Goal: Task Accomplishment & Management: Complete application form

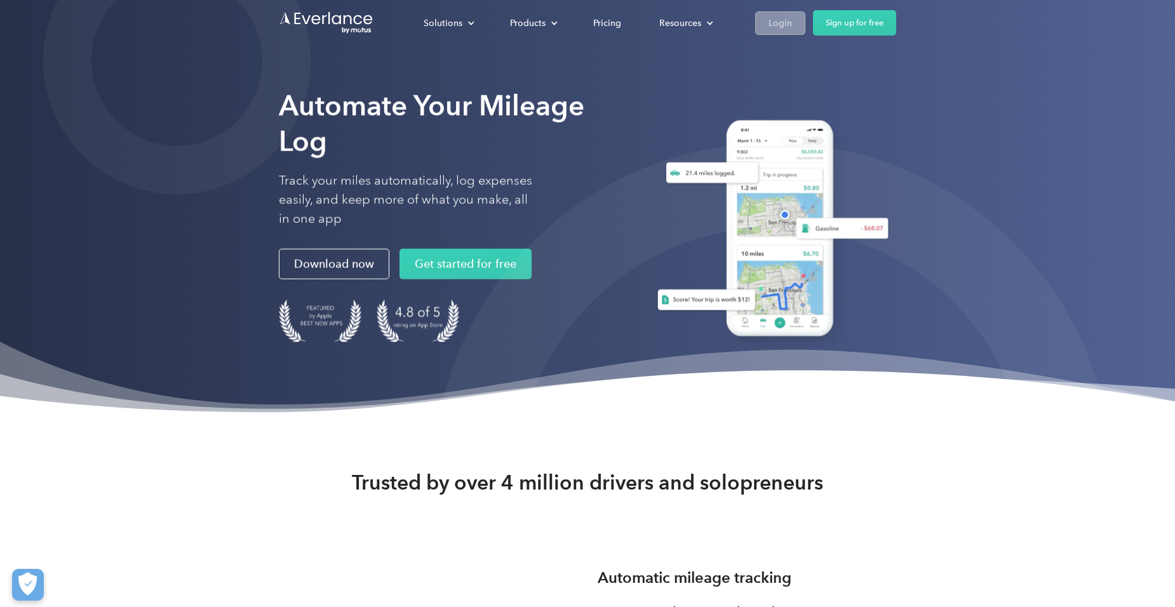
click at [781, 20] on div "Login" at bounding box center [779, 23] width 23 height 16
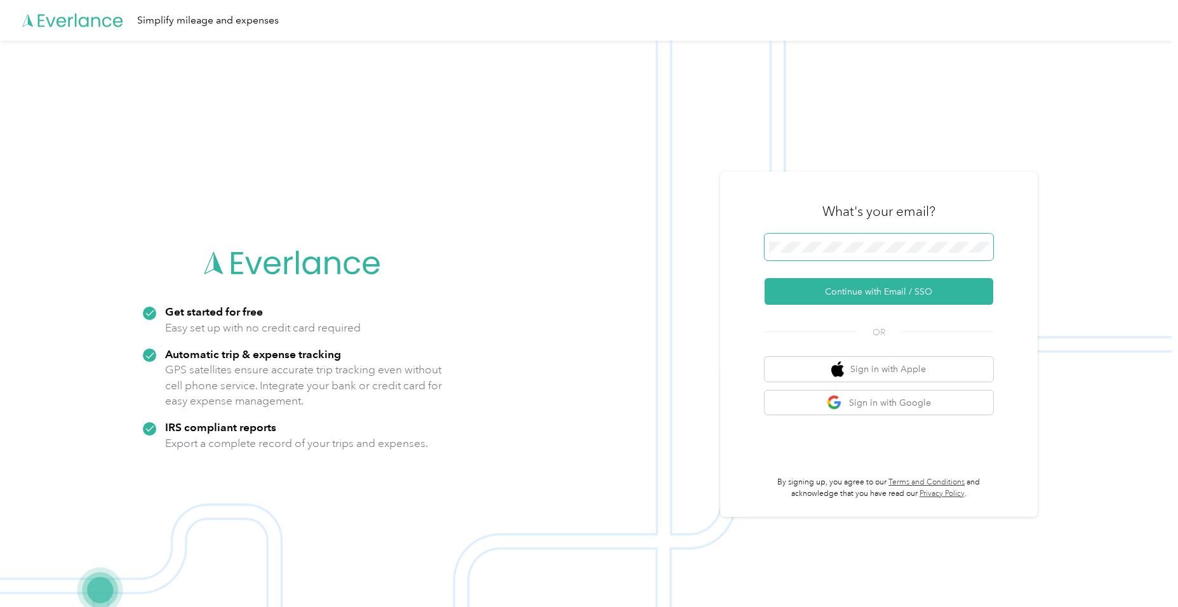
click at [849, 239] on span at bounding box center [879, 247] width 229 height 27
click at [857, 288] on button "Continue with Email / SSO" at bounding box center [879, 291] width 229 height 27
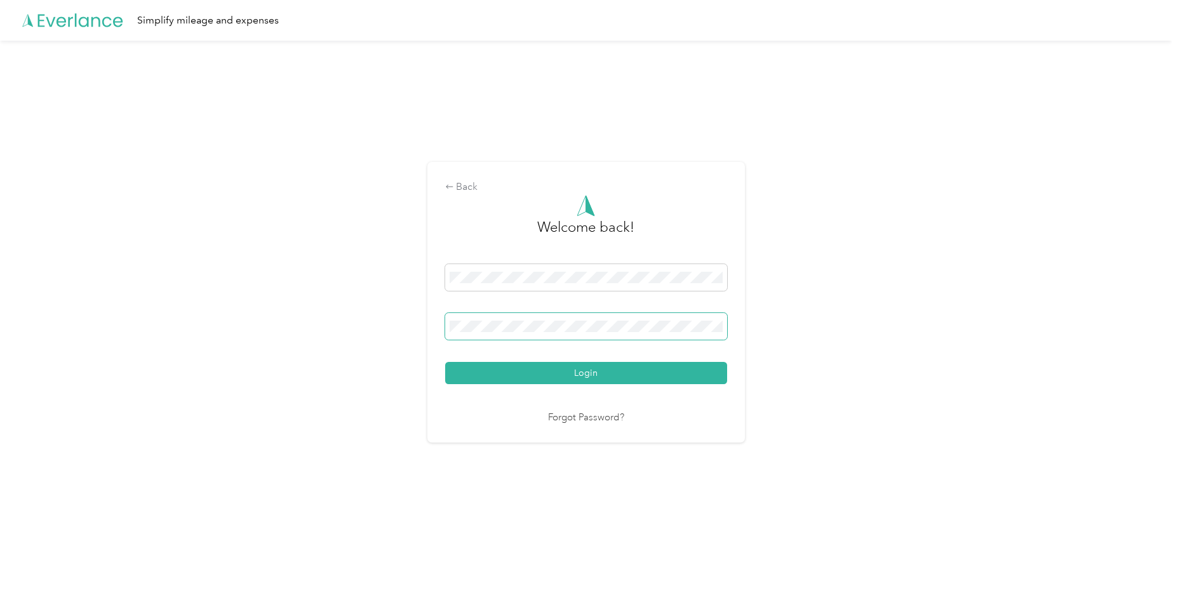
click at [445, 362] on button "Login" at bounding box center [586, 373] width 282 height 22
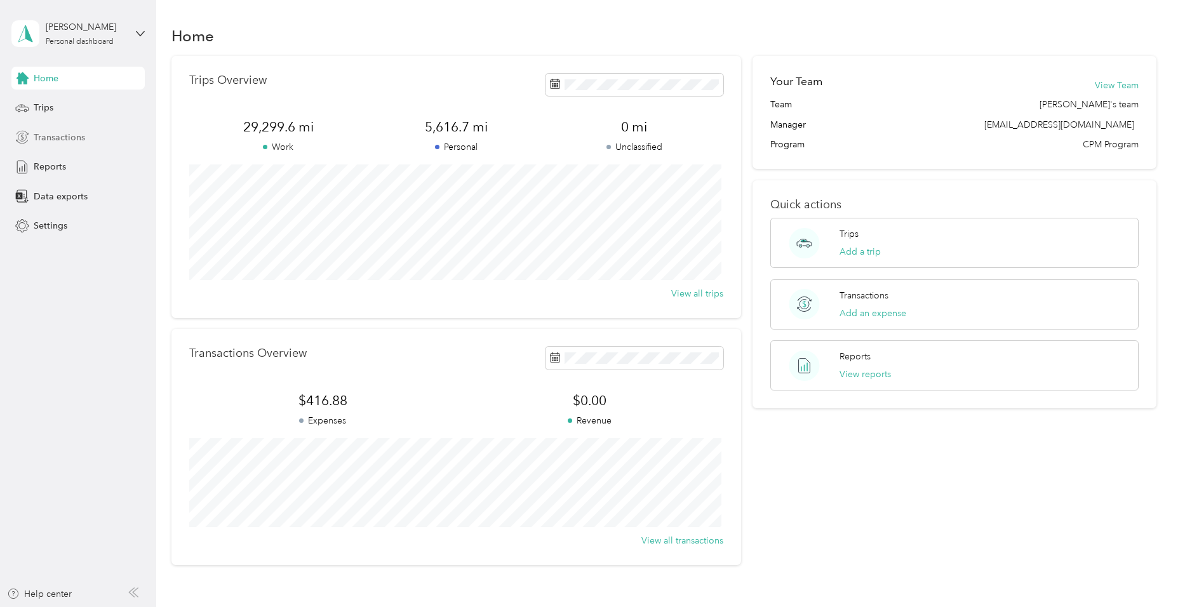
click at [68, 137] on span "Transactions" at bounding box center [59, 137] width 51 height 13
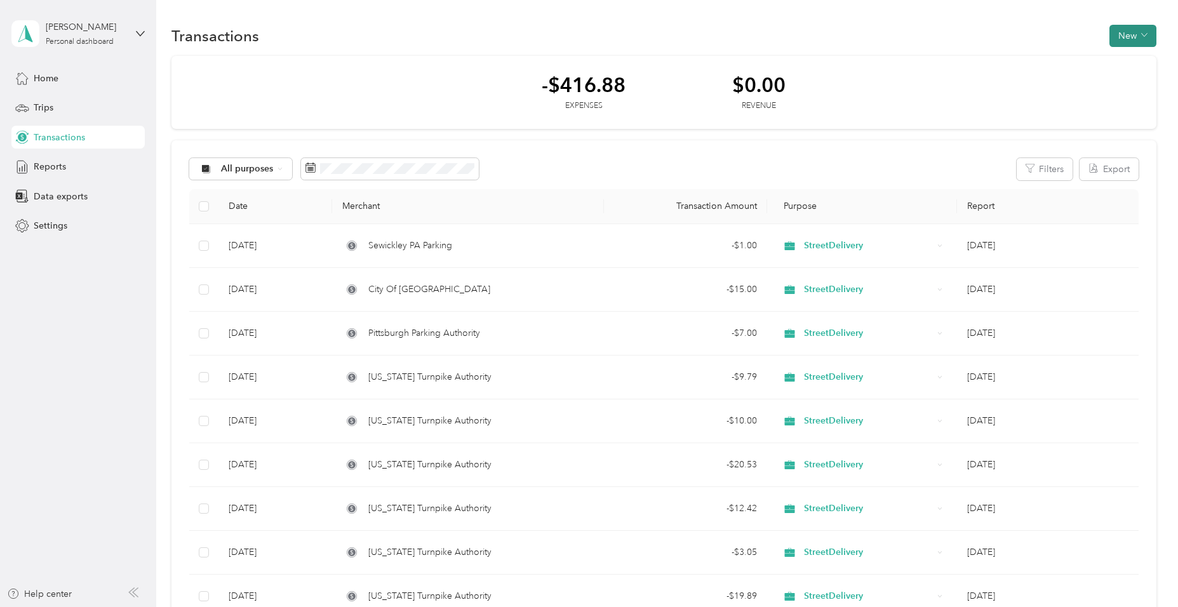
click at [1137, 34] on button "New" at bounding box center [1133, 36] width 47 height 22
click at [1131, 61] on span "Expense" at bounding box center [1127, 59] width 34 height 13
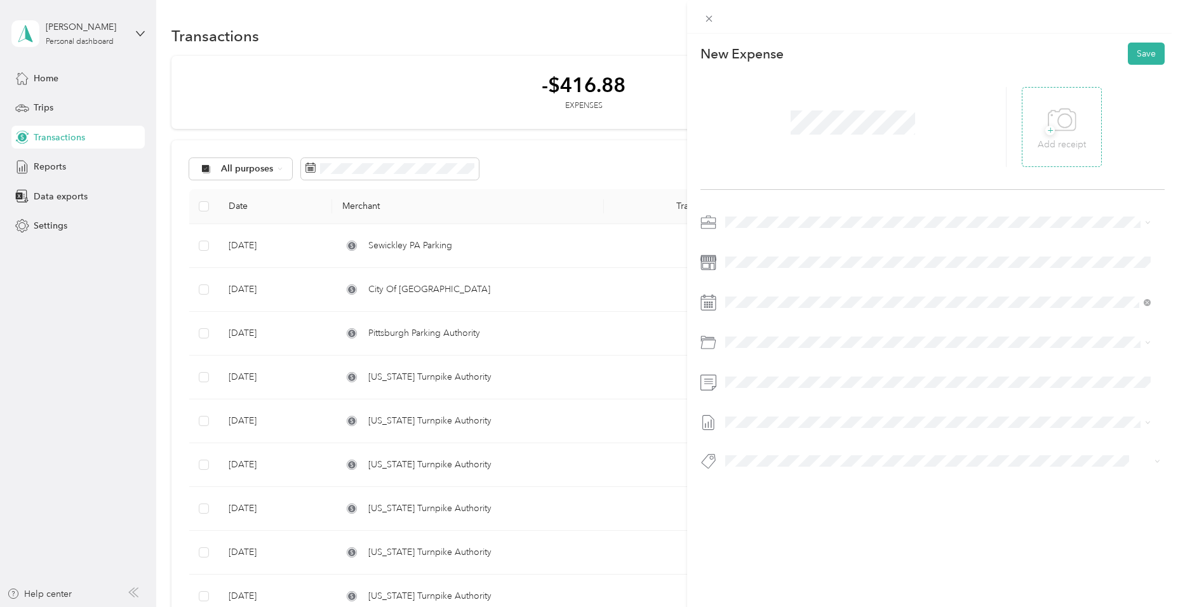
click at [1061, 121] on icon at bounding box center [1062, 120] width 29 height 35
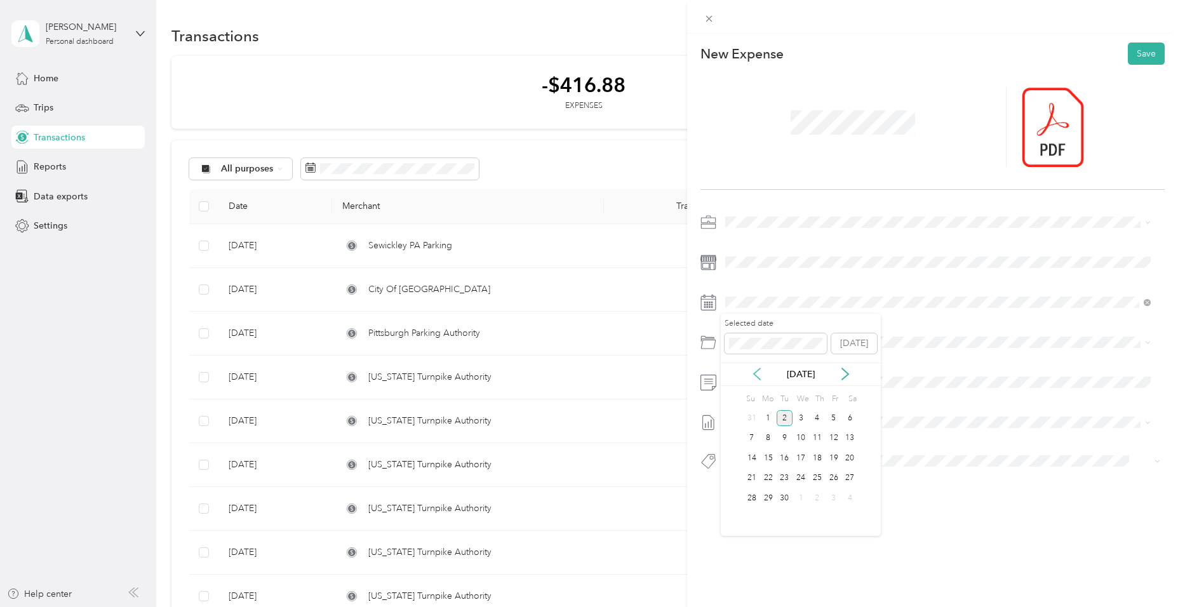
click at [759, 372] on icon at bounding box center [757, 374] width 13 height 13
click at [835, 417] on div "1" at bounding box center [834, 418] width 17 height 16
click at [779, 507] on div "Tolls" at bounding box center [953, 505] width 387 height 13
click at [1134, 51] on button "Save" at bounding box center [1146, 54] width 37 height 22
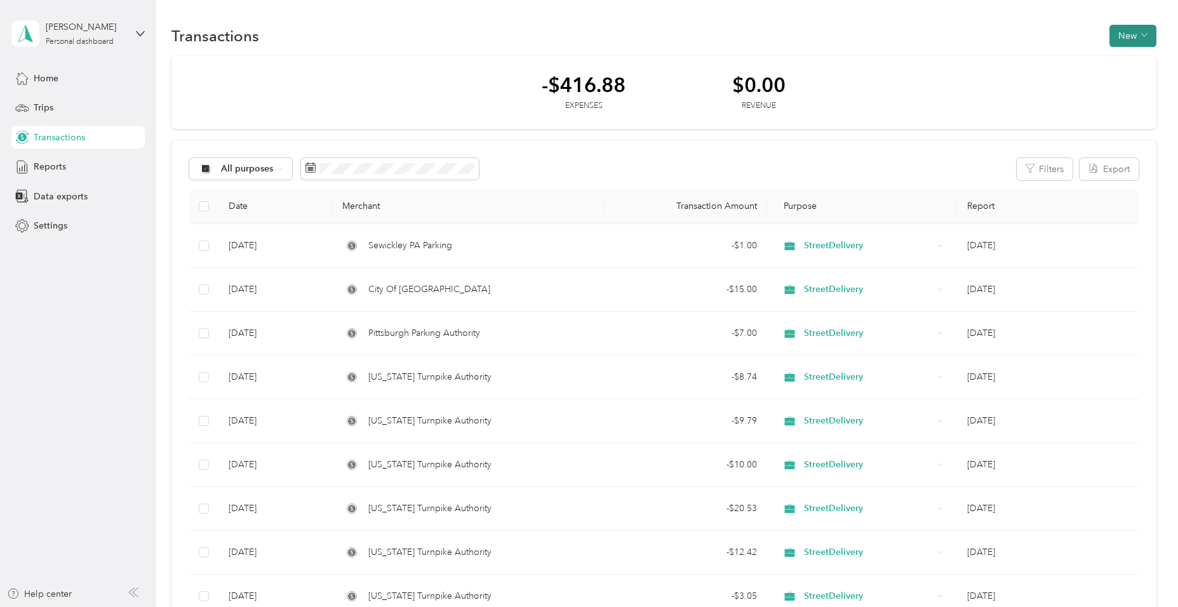
click at [1130, 35] on button "New" at bounding box center [1133, 36] width 47 height 22
click at [1127, 58] on span "Expense" at bounding box center [1127, 59] width 34 height 13
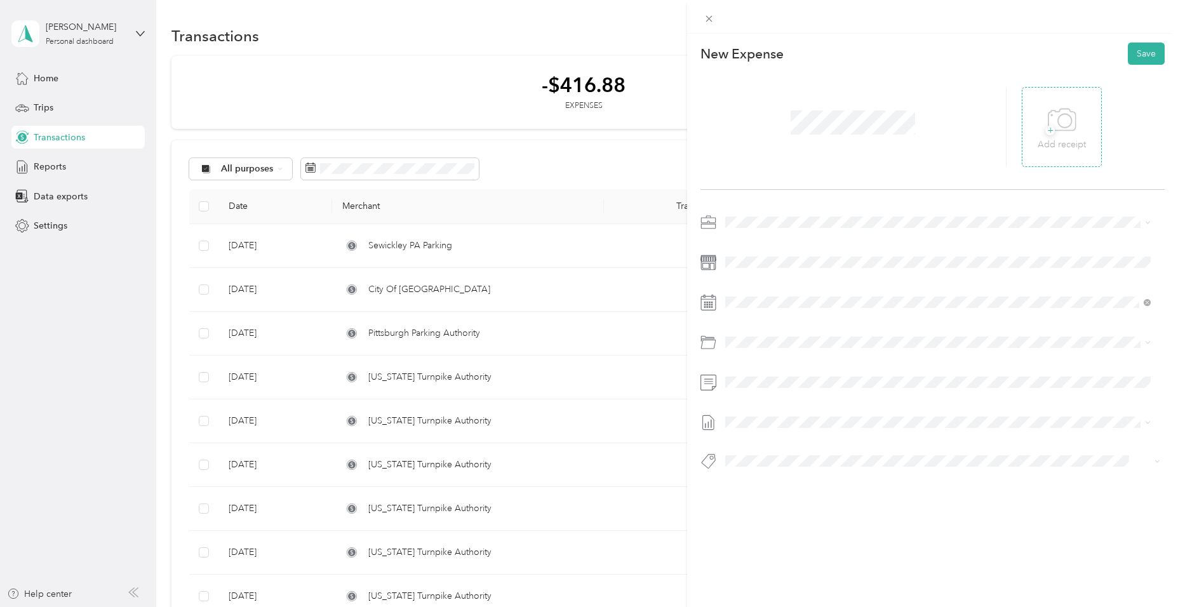
click at [1057, 123] on icon at bounding box center [1062, 120] width 29 height 35
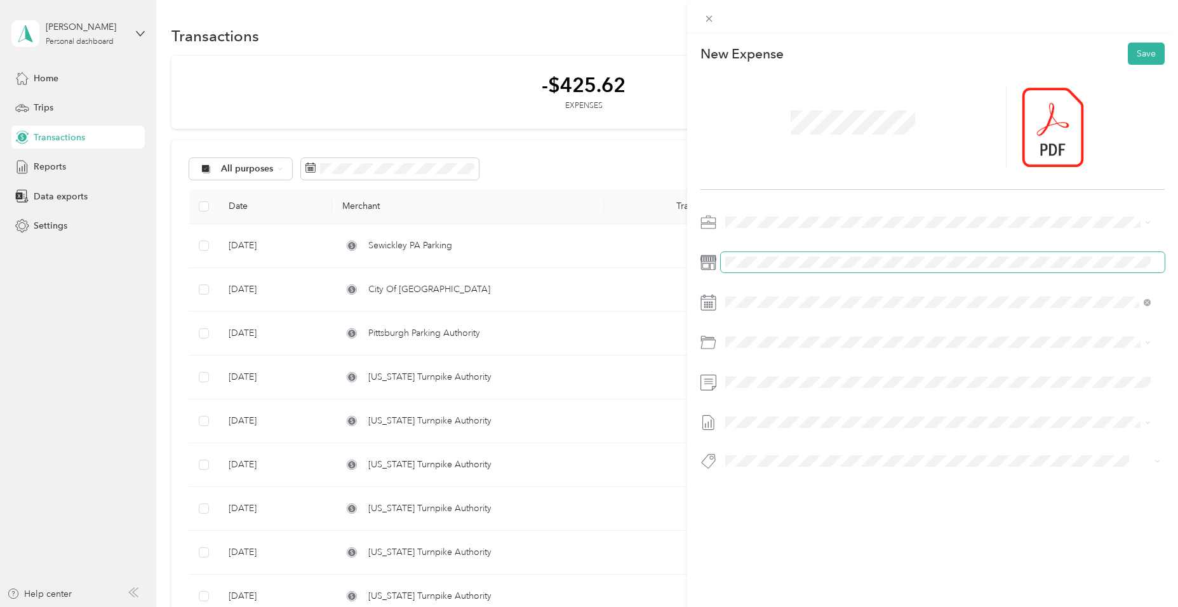
click at [890, 276] on div at bounding box center [933, 345] width 464 height 267
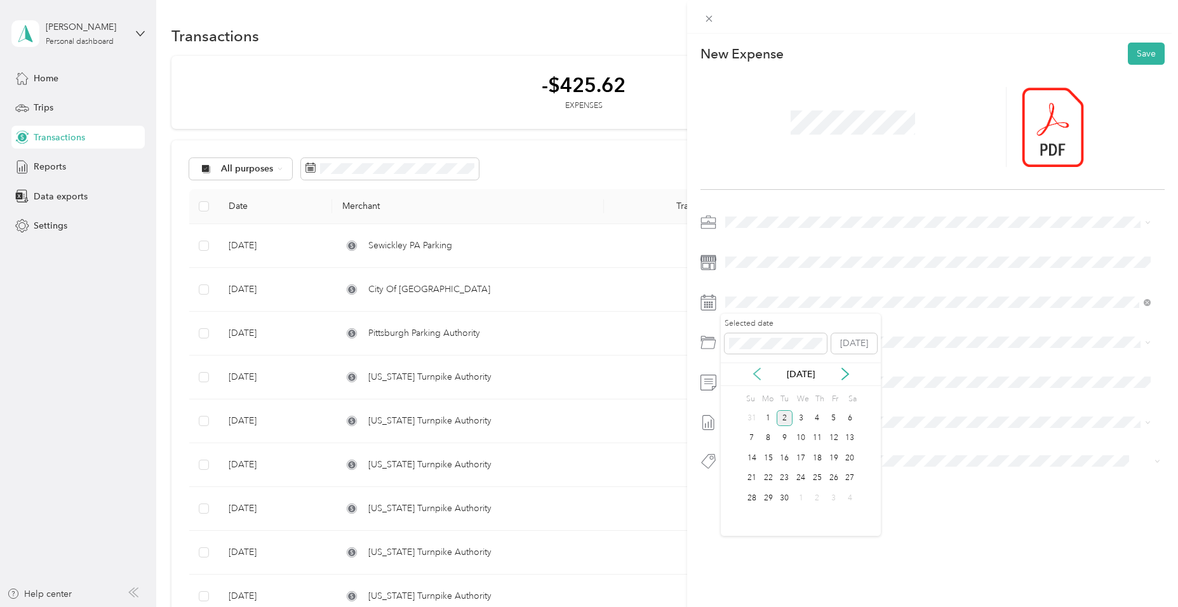
click at [757, 372] on icon at bounding box center [757, 374] width 13 height 13
click at [831, 420] on div "1" at bounding box center [834, 418] width 17 height 16
click at [770, 503] on span "Tolls" at bounding box center [769, 505] width 18 height 11
click at [1138, 55] on button "Save" at bounding box center [1146, 54] width 37 height 22
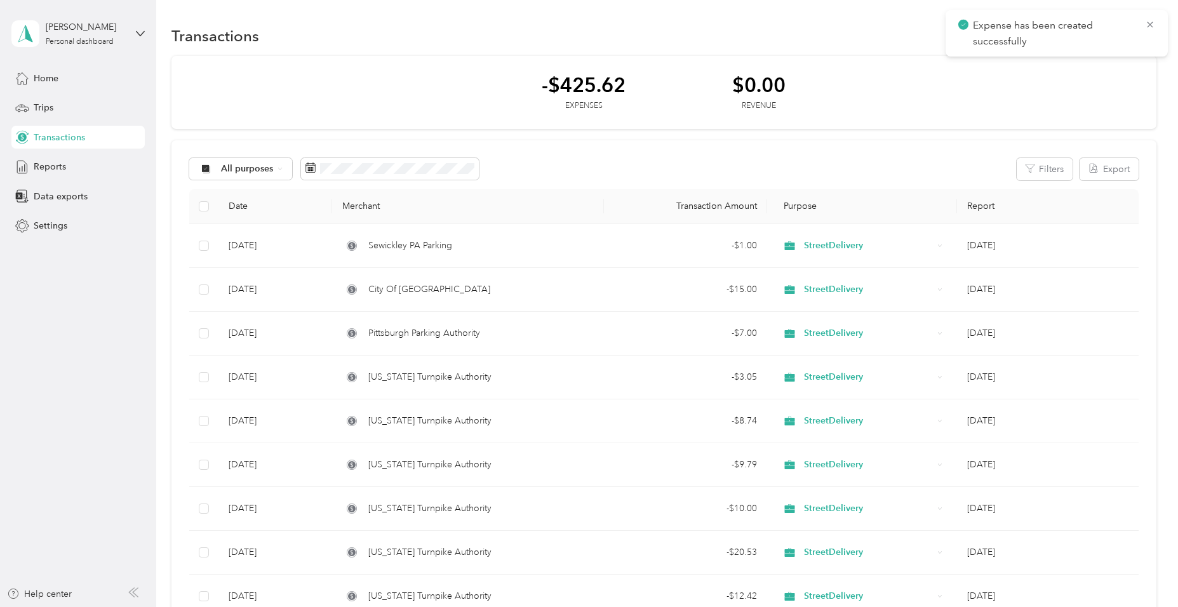
click at [1020, 101] on div "-$425.62 Expenses $0.00 Revenue" at bounding box center [663, 93] width 984 height 74
click at [1134, 34] on button "New" at bounding box center [1133, 36] width 47 height 22
click at [1130, 57] on span "Expense" at bounding box center [1127, 59] width 34 height 13
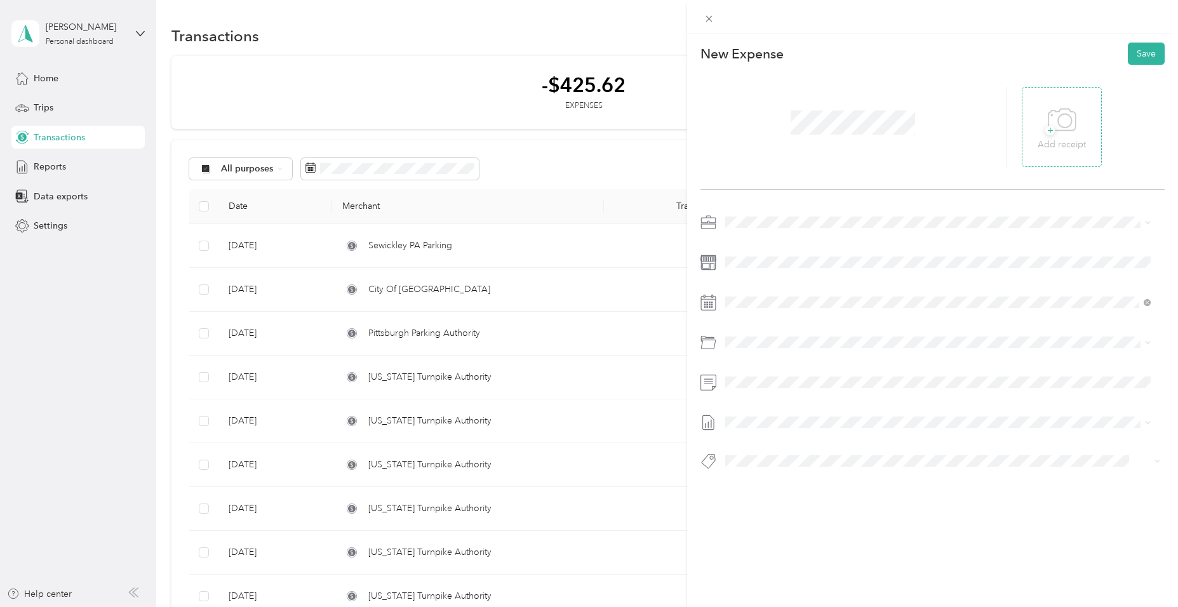
click at [1057, 123] on icon at bounding box center [1062, 120] width 29 height 35
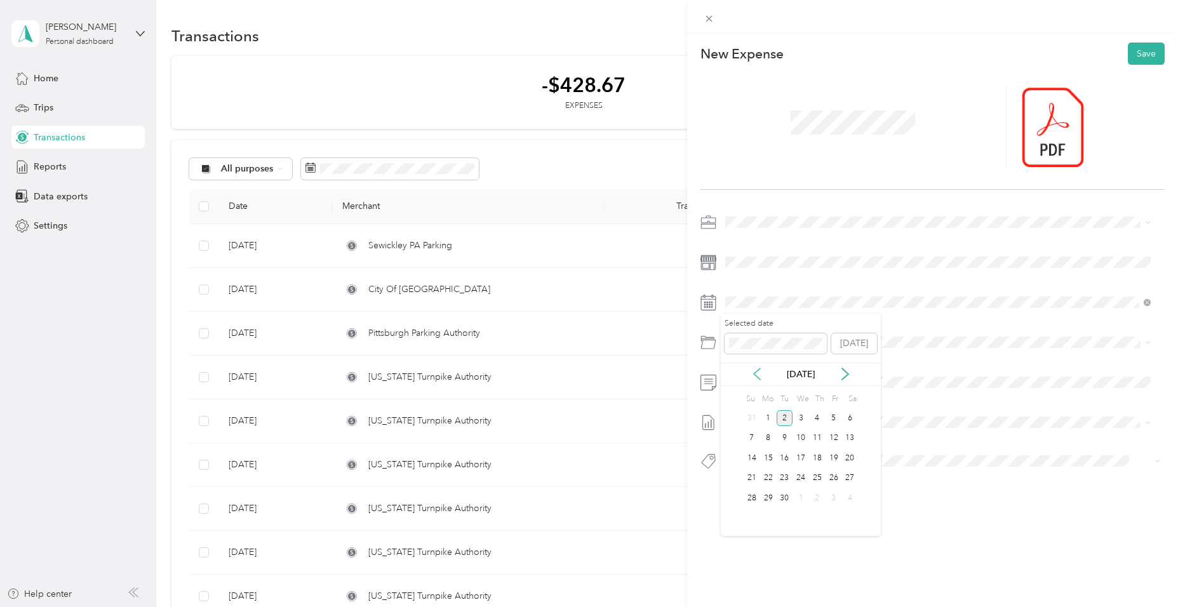
click at [761, 373] on icon at bounding box center [757, 374] width 13 height 13
click at [831, 419] on div "1" at bounding box center [834, 418] width 17 height 16
click at [765, 504] on span "Tolls" at bounding box center [769, 505] width 18 height 11
click at [1136, 51] on button "Save" at bounding box center [1146, 54] width 37 height 22
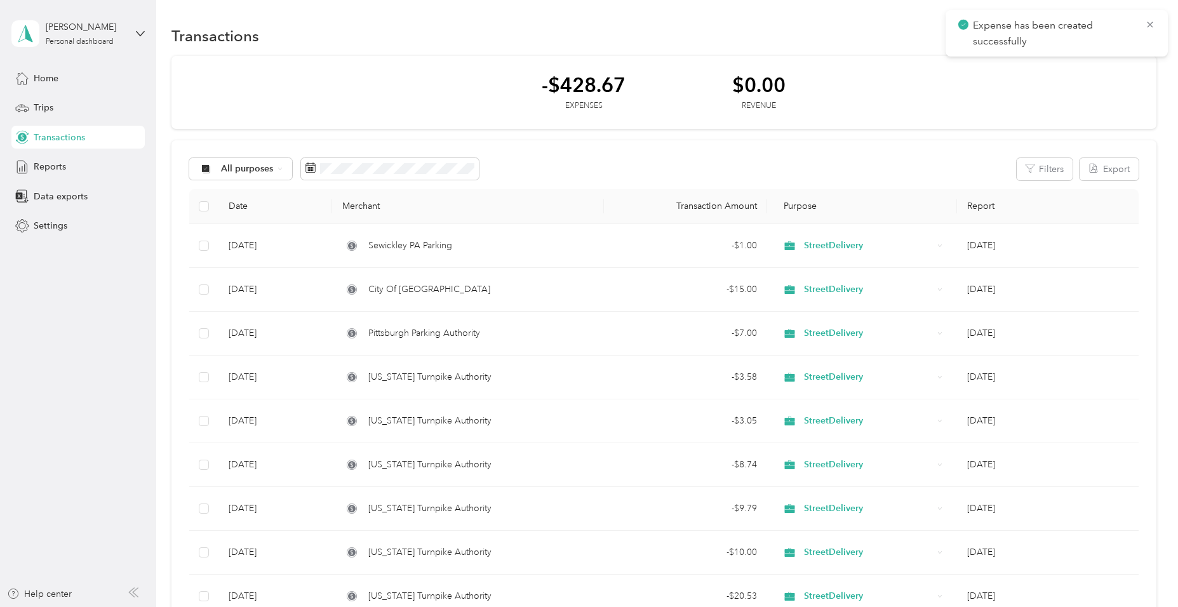
click at [1032, 98] on div "-$428.67 Expenses $0.00 Revenue" at bounding box center [663, 93] width 984 height 74
click at [1151, 23] on icon at bounding box center [1150, 25] width 6 height 6
click at [1141, 34] on icon "button" at bounding box center [1144, 35] width 6 height 6
click at [1124, 58] on span "Expense" at bounding box center [1127, 59] width 34 height 13
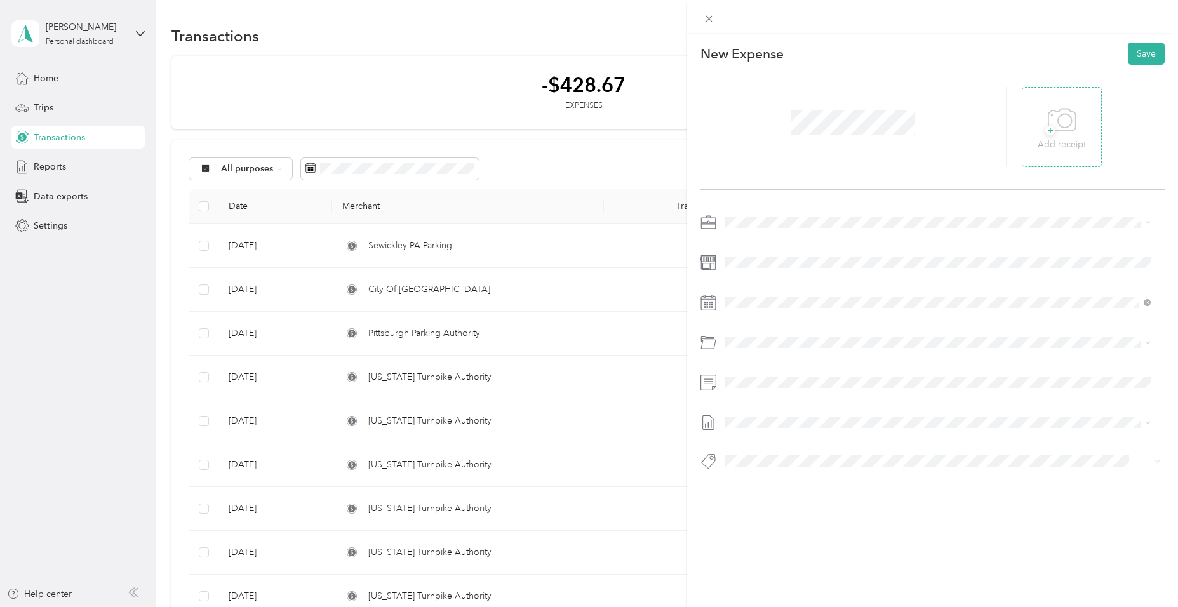
click at [1064, 123] on icon at bounding box center [1064, 120] width 13 height 13
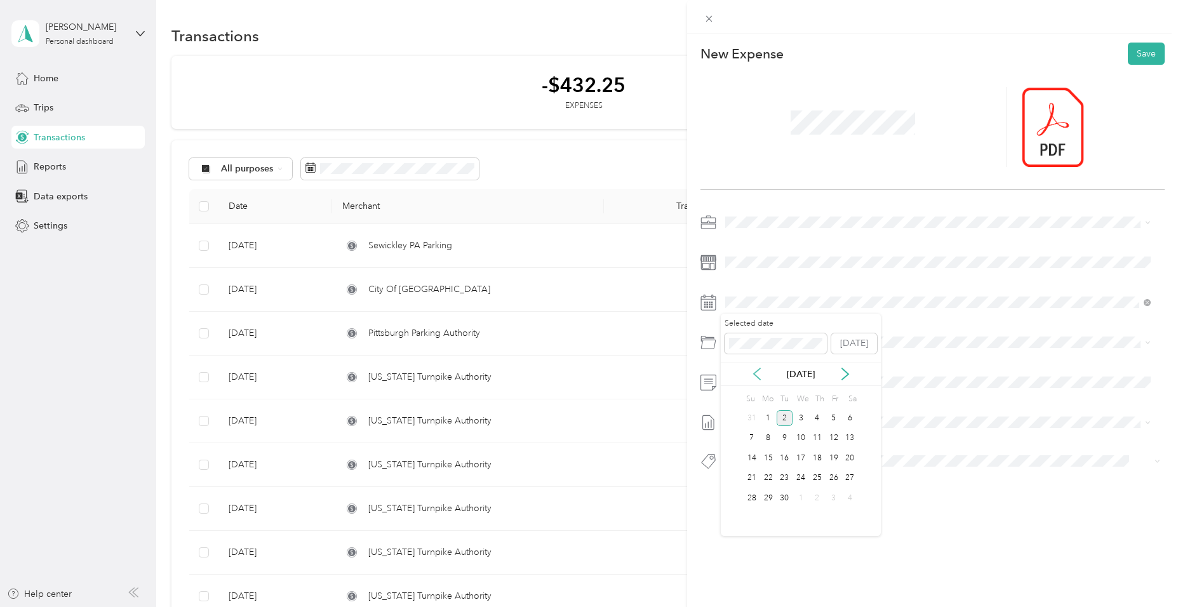
click at [760, 372] on icon at bounding box center [757, 374] width 13 height 13
click at [802, 437] on div "6" at bounding box center [801, 439] width 17 height 16
click at [778, 505] on div "Tolls" at bounding box center [953, 504] width 387 height 13
click at [1136, 53] on button "Save" at bounding box center [1146, 54] width 37 height 22
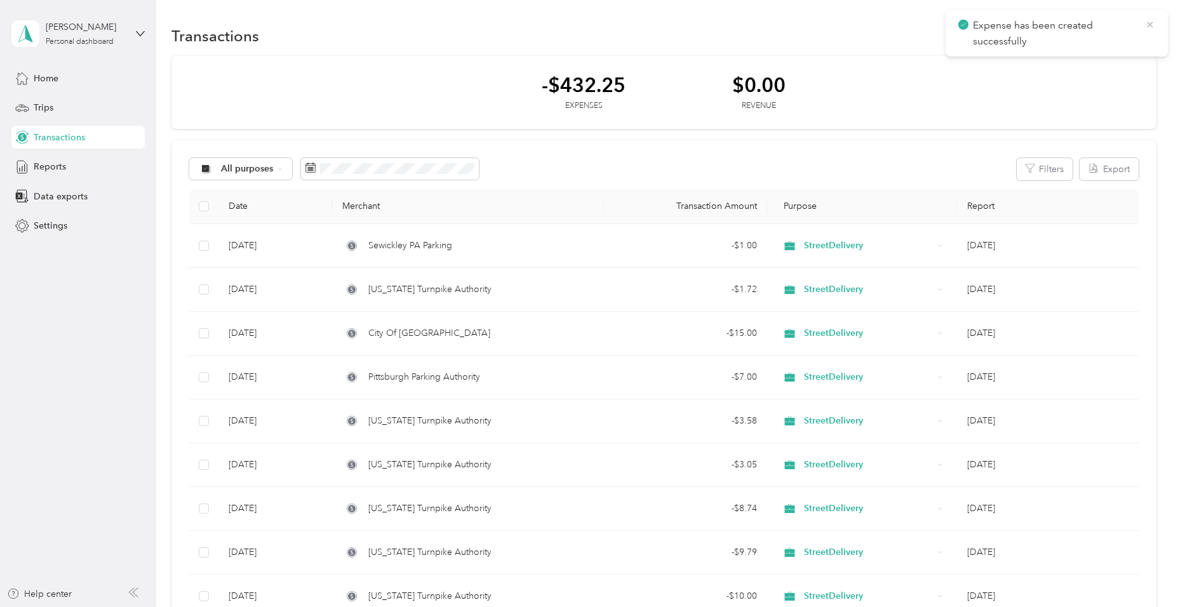
click at [1154, 23] on icon at bounding box center [1150, 24] width 10 height 11
click at [1125, 30] on button "New" at bounding box center [1133, 36] width 47 height 22
click at [1127, 60] on span "Expense" at bounding box center [1127, 59] width 34 height 13
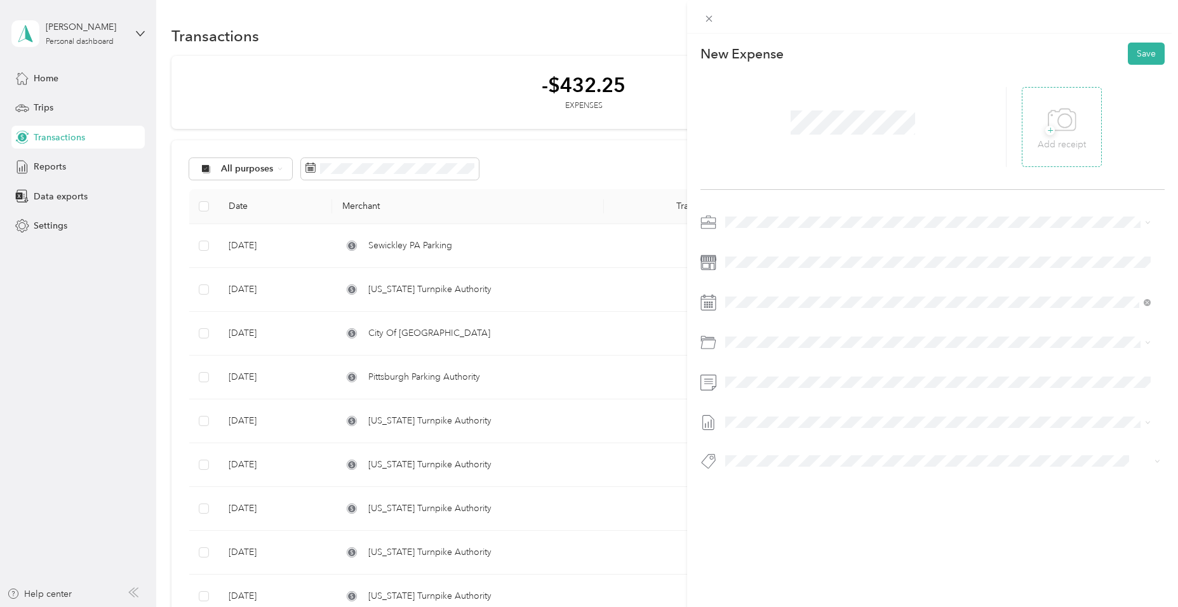
click at [1073, 122] on div "+ Add receipt" at bounding box center [1062, 127] width 48 height 49
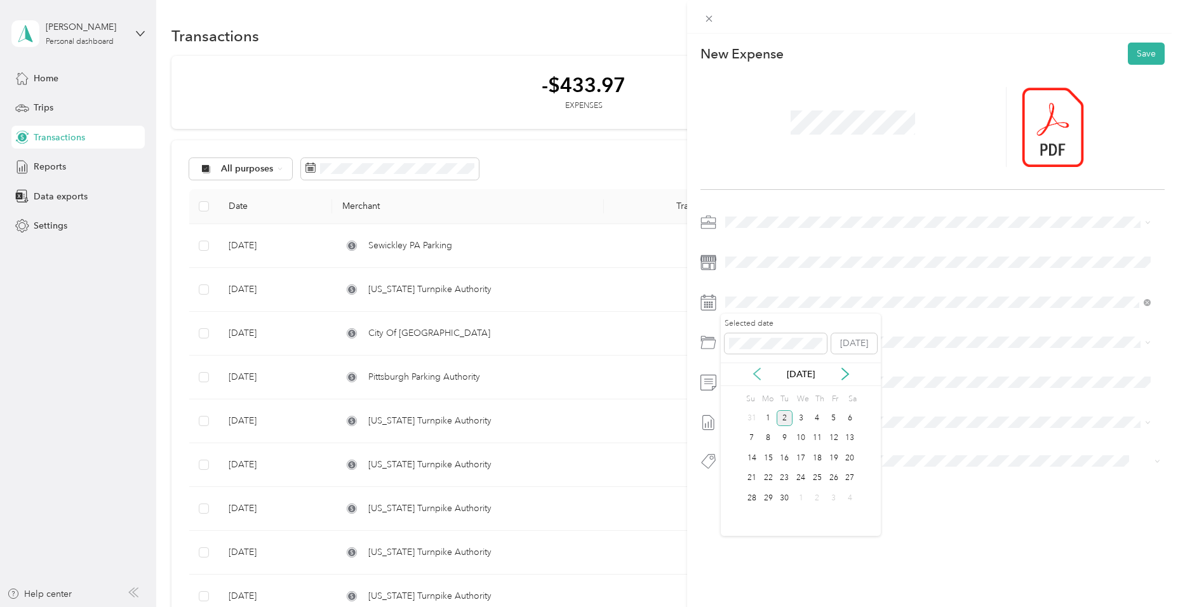
click at [758, 368] on icon at bounding box center [757, 374] width 13 height 13
click at [802, 438] on div "6" at bounding box center [801, 439] width 17 height 16
click at [791, 502] on div "Tolls" at bounding box center [953, 505] width 387 height 13
click at [1137, 53] on button "Save" at bounding box center [1146, 54] width 37 height 22
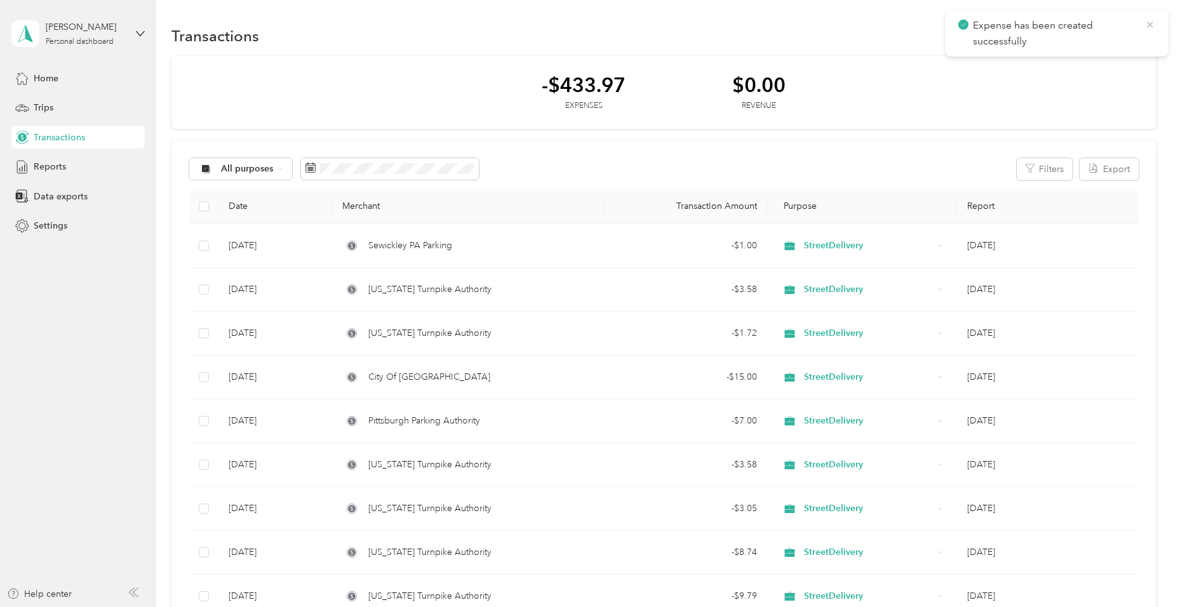
click at [1152, 23] on icon at bounding box center [1150, 25] width 6 height 6
click at [1146, 34] on button "New" at bounding box center [1133, 36] width 47 height 22
click at [1132, 58] on span "Expense" at bounding box center [1127, 59] width 34 height 13
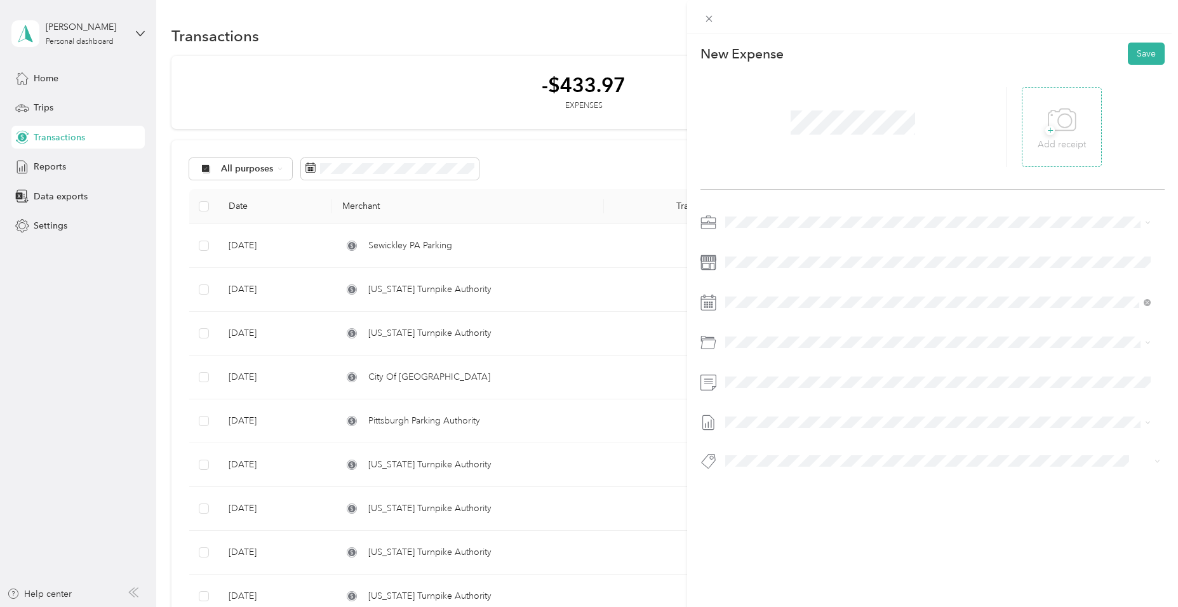
click at [1064, 123] on icon at bounding box center [1064, 120] width 13 height 13
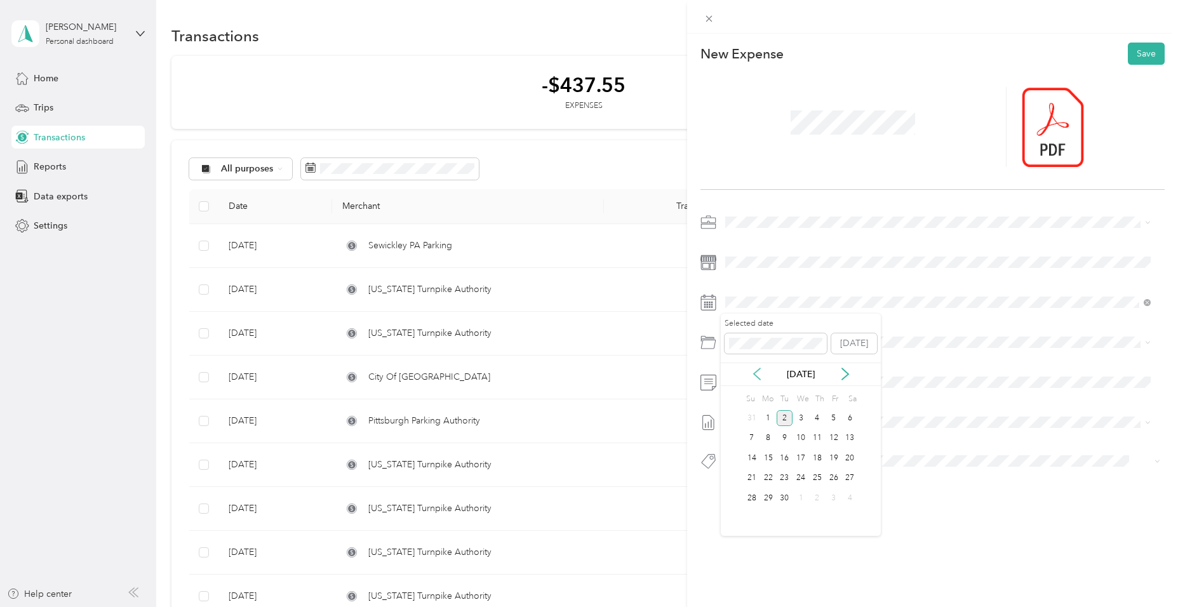
click at [758, 368] on icon at bounding box center [757, 374] width 13 height 13
click at [798, 440] on div "6" at bounding box center [801, 439] width 17 height 16
click at [775, 505] on span "Tolls" at bounding box center [769, 505] width 18 height 11
click at [1131, 55] on button "Save" at bounding box center [1146, 54] width 37 height 22
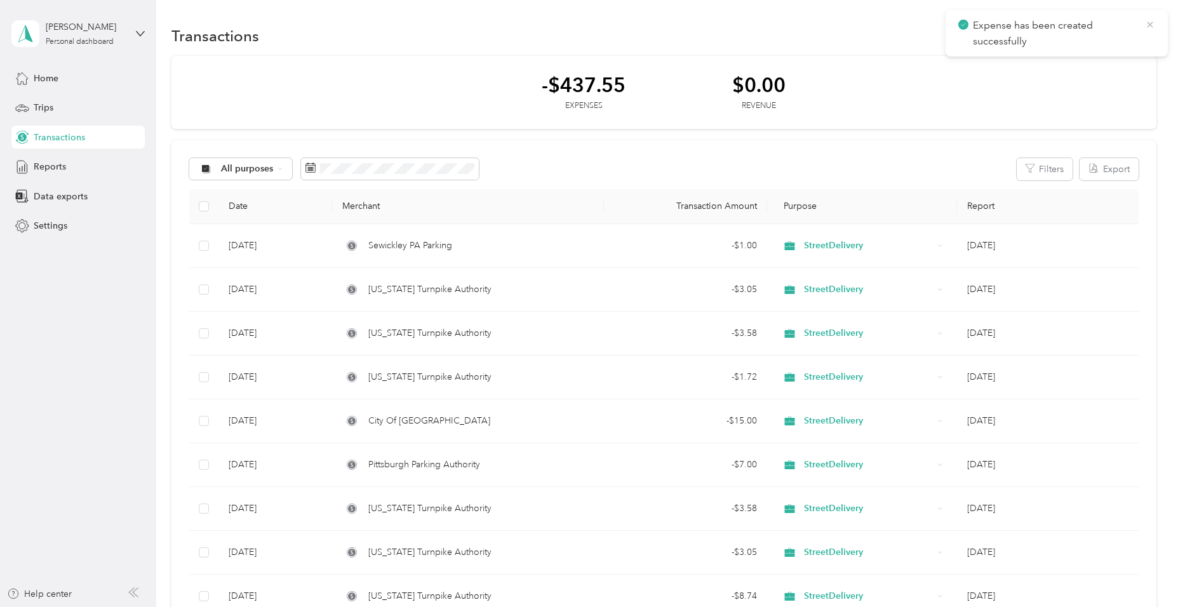
click at [1152, 22] on icon at bounding box center [1150, 25] width 6 height 6
click at [1132, 34] on button "New" at bounding box center [1133, 36] width 47 height 22
click at [1120, 58] on span "Expense" at bounding box center [1127, 59] width 34 height 13
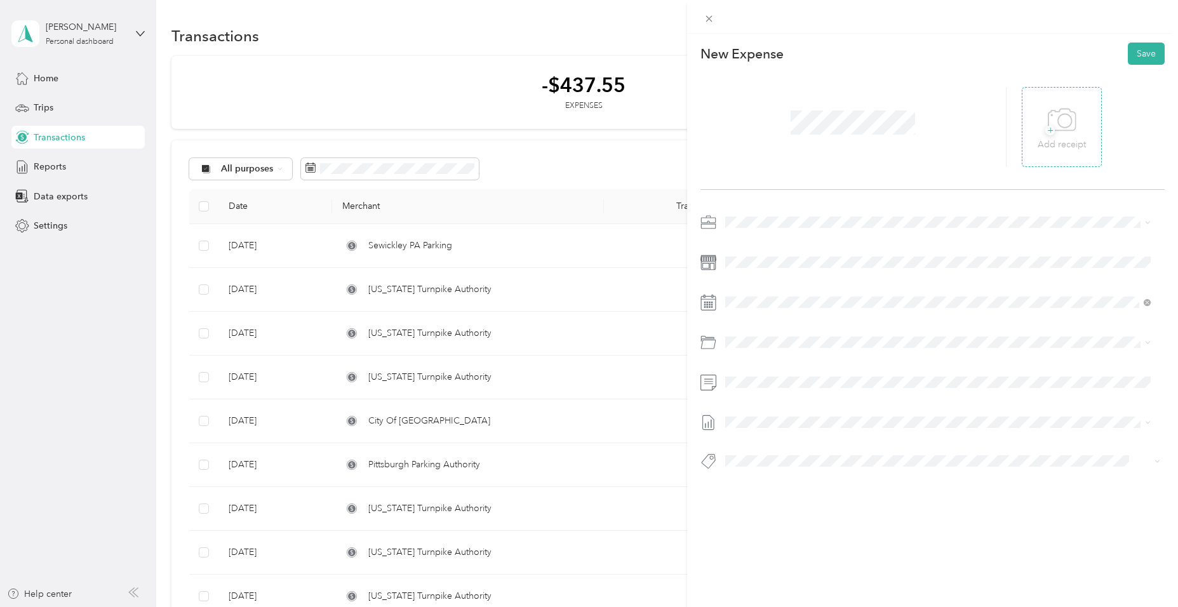
click at [1064, 127] on icon at bounding box center [1062, 120] width 29 height 35
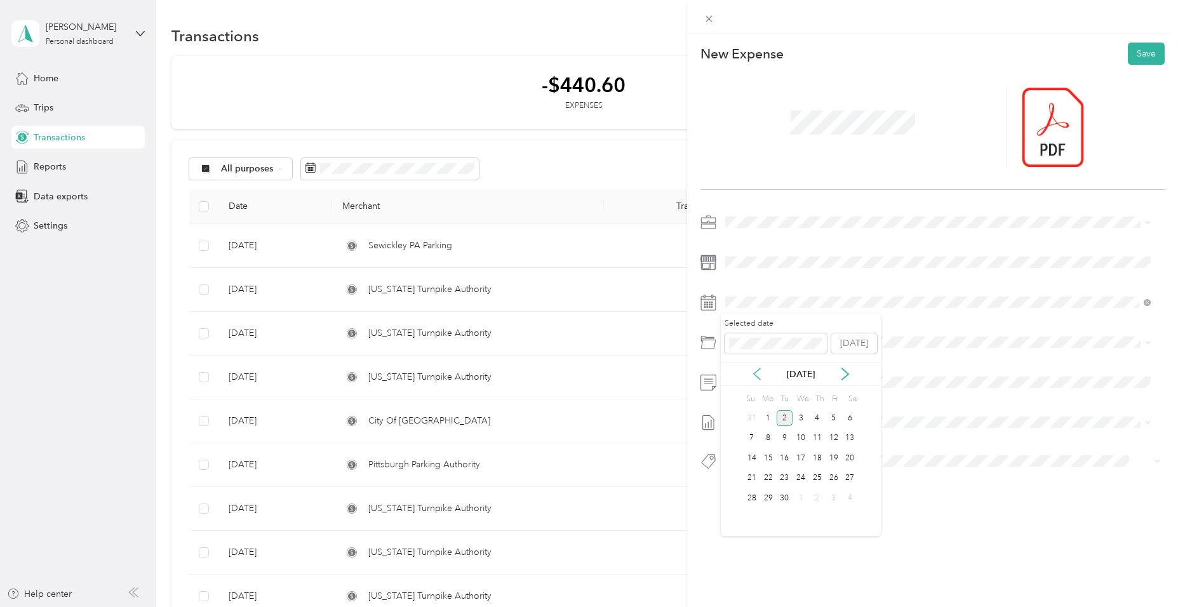
click at [755, 375] on icon at bounding box center [757, 373] width 6 height 11
click at [836, 438] on div "8" at bounding box center [834, 439] width 17 height 16
click at [781, 509] on div "Tolls" at bounding box center [953, 505] width 387 height 13
click at [1138, 50] on button "Save" at bounding box center [1146, 54] width 37 height 22
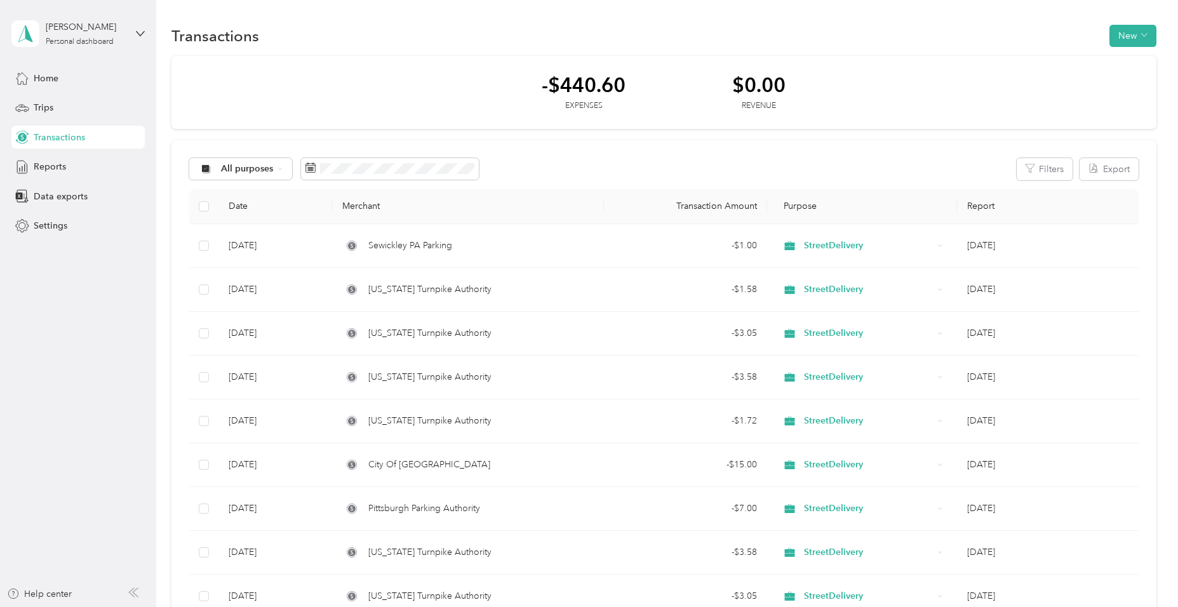
click at [1076, 81] on div "-$440.60 Expenses $0.00 Revenue" at bounding box center [663, 93] width 984 height 74
click at [1129, 32] on button "New" at bounding box center [1133, 36] width 47 height 22
click at [1120, 58] on span "Expense" at bounding box center [1127, 59] width 34 height 13
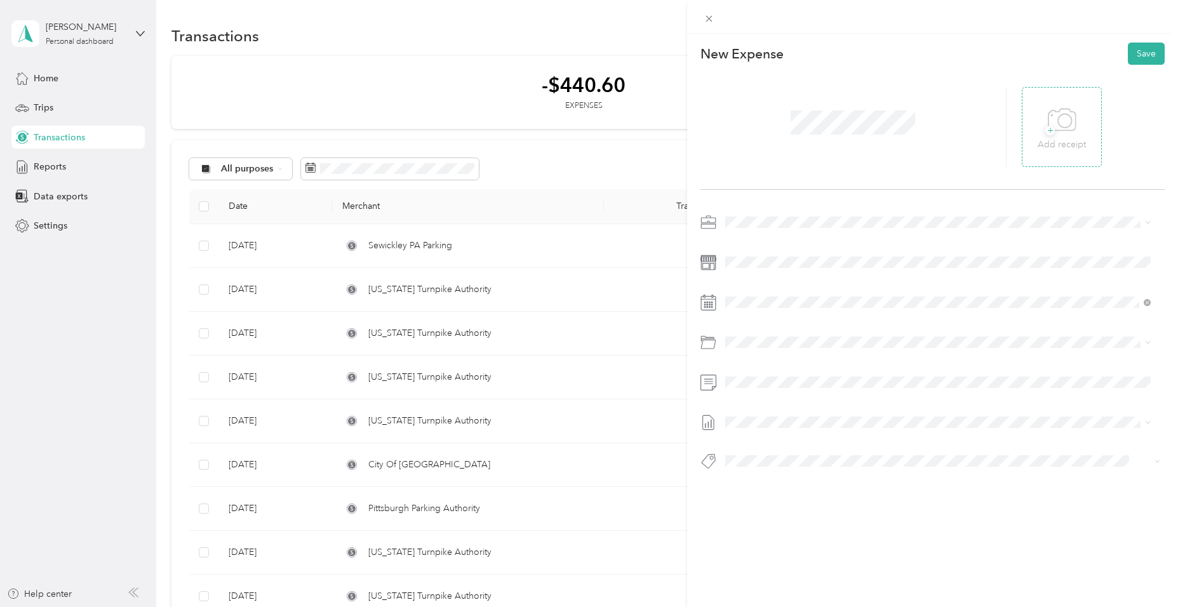
click at [1062, 123] on icon at bounding box center [1062, 120] width 29 height 35
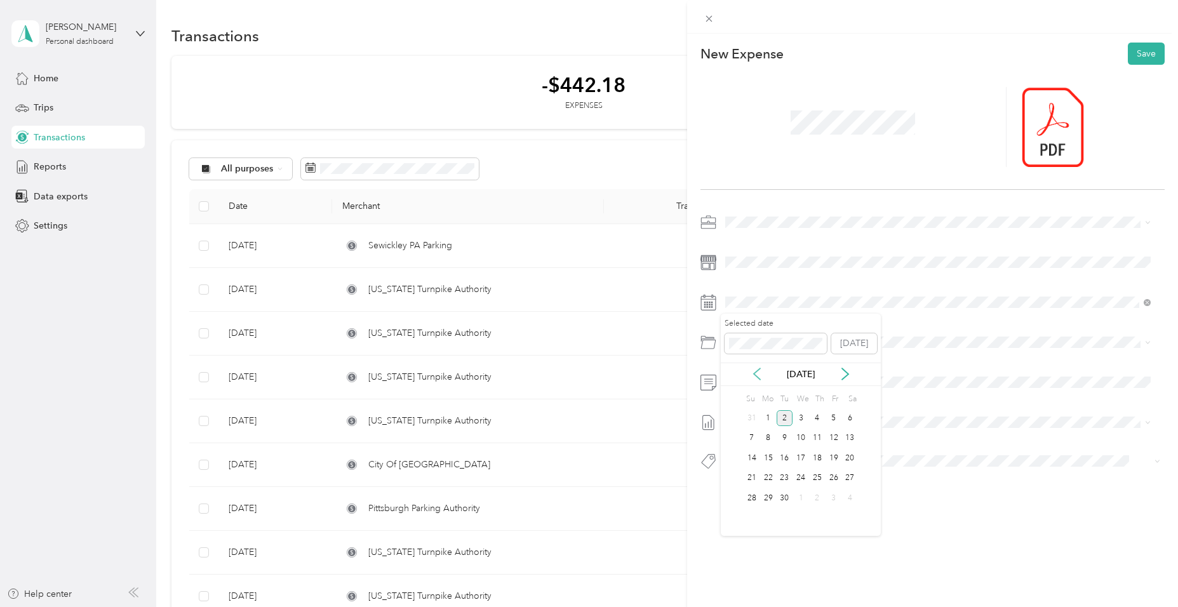
click at [755, 375] on icon at bounding box center [757, 373] width 6 height 11
click at [801, 457] on div "13" at bounding box center [801, 458] width 17 height 16
click at [768, 506] on span "Tolls" at bounding box center [769, 505] width 18 height 11
click at [1138, 53] on button "Save" at bounding box center [1146, 54] width 37 height 22
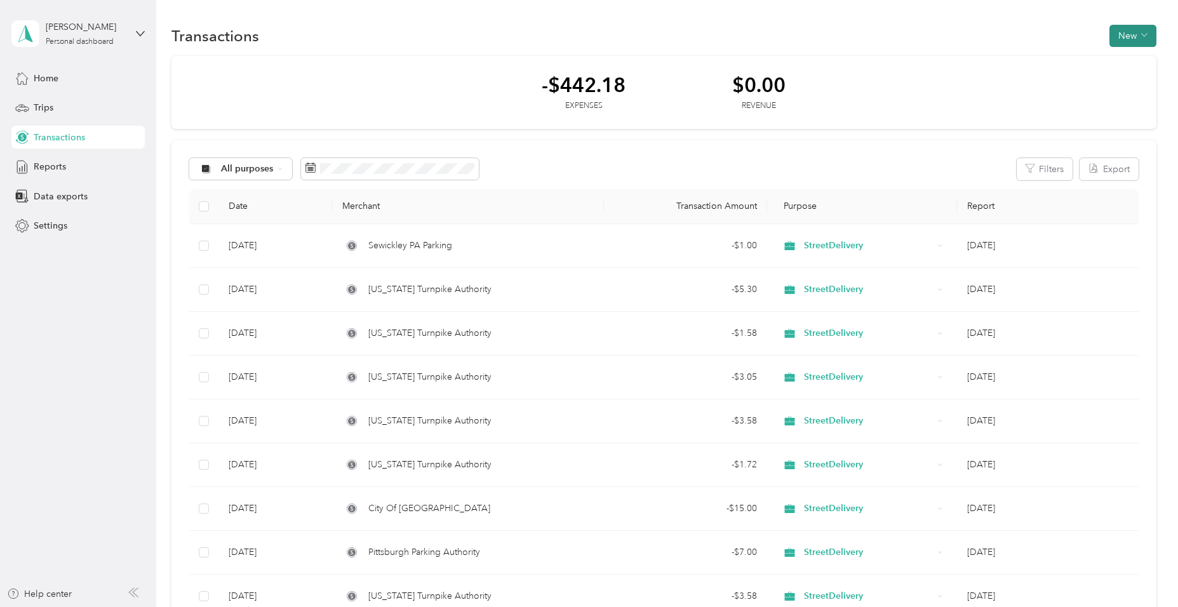
click at [1141, 39] on span "button" at bounding box center [1144, 35] width 6 height 11
click at [1125, 58] on span "Expense" at bounding box center [1127, 59] width 34 height 13
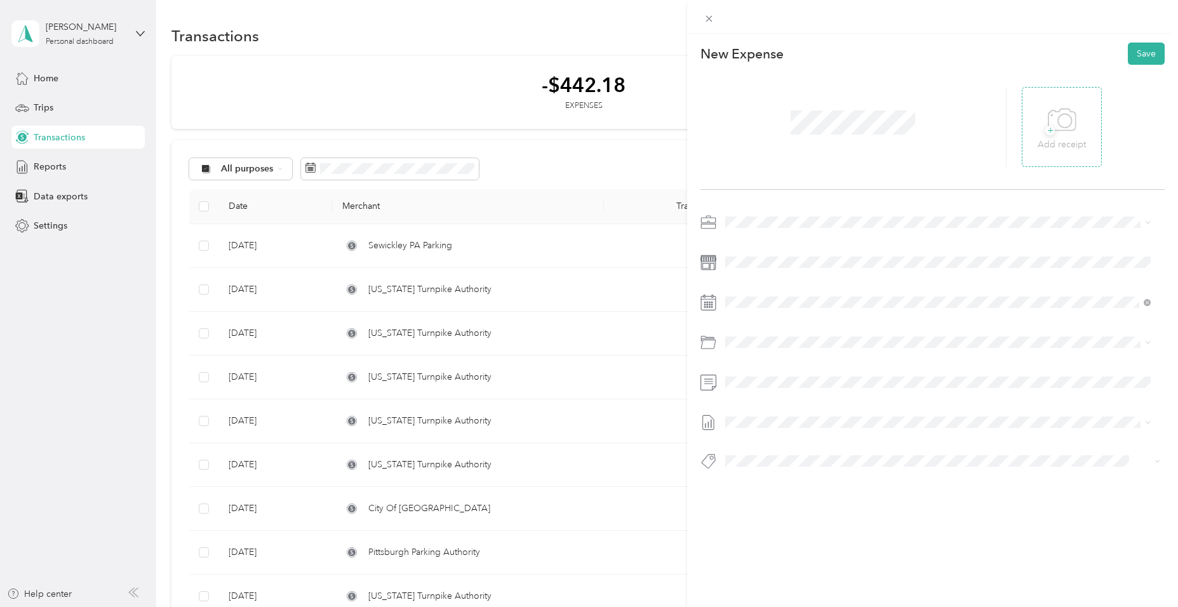
click at [1055, 124] on icon at bounding box center [1062, 120] width 29 height 35
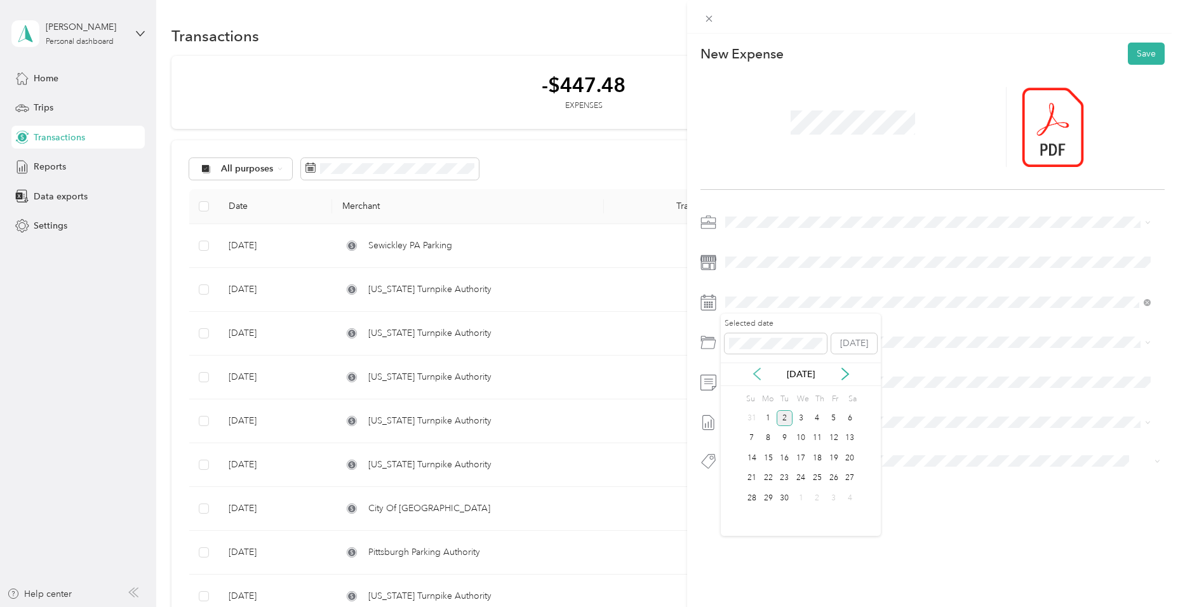
click at [760, 374] on icon at bounding box center [757, 374] width 13 height 13
click at [818, 459] on div "14" at bounding box center [817, 458] width 17 height 16
click at [790, 333] on span at bounding box center [943, 342] width 444 height 20
click at [774, 506] on span "Tolls" at bounding box center [769, 505] width 18 height 11
click at [1131, 50] on button "Save" at bounding box center [1146, 54] width 37 height 22
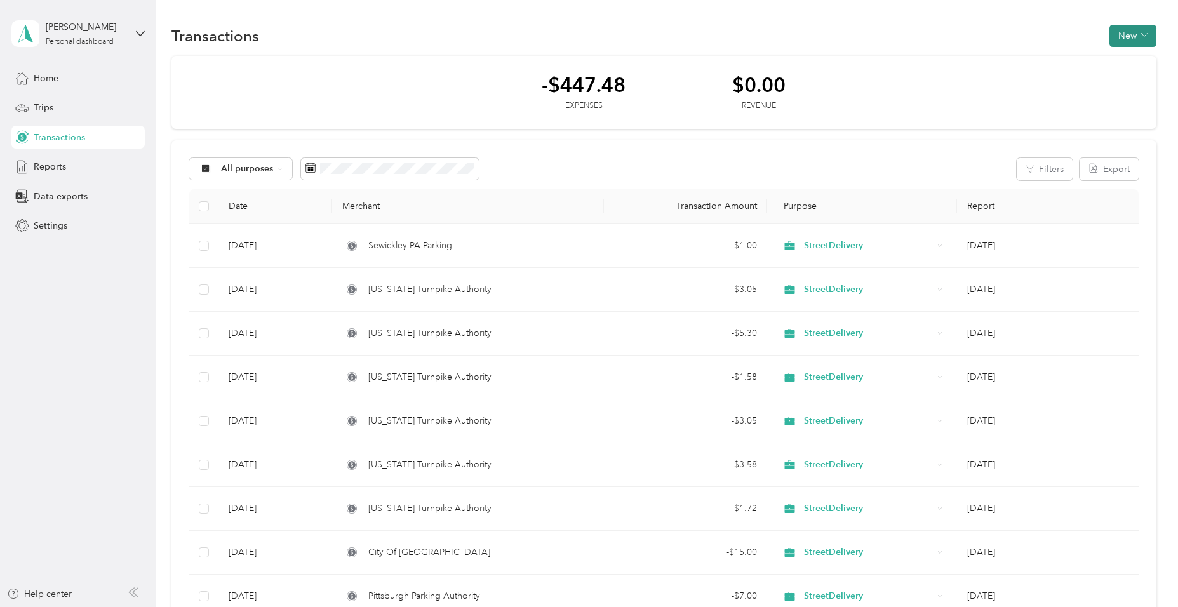
click at [1135, 33] on button "New" at bounding box center [1133, 36] width 47 height 22
click at [1131, 60] on span "Expense" at bounding box center [1127, 59] width 34 height 13
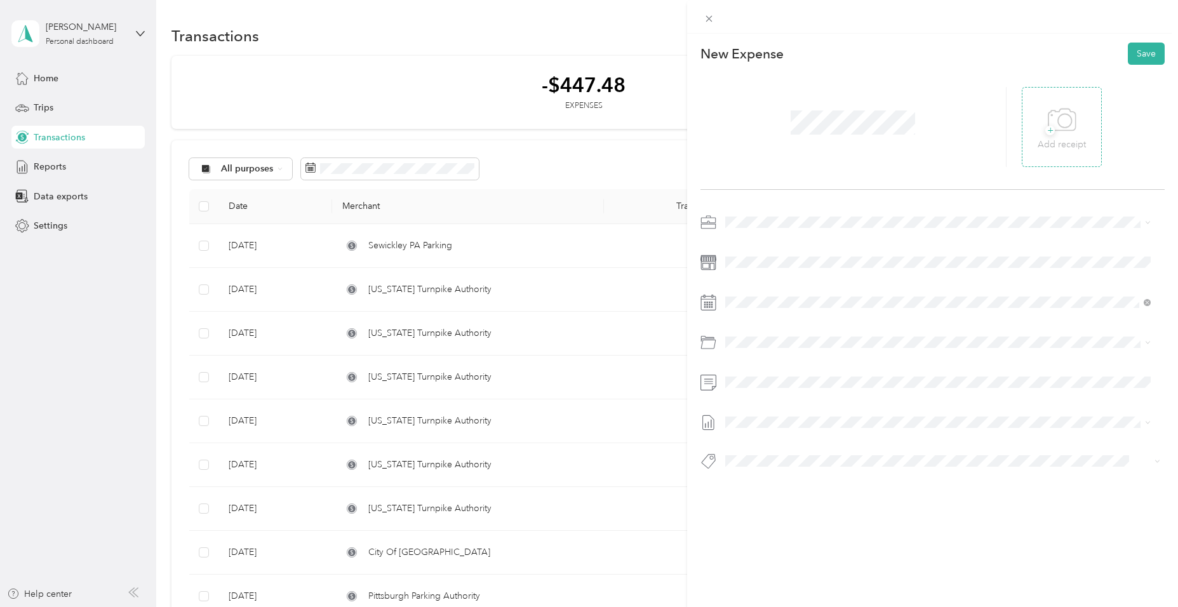
click at [1057, 126] on icon at bounding box center [1062, 120] width 29 height 35
click at [804, 295] on span at bounding box center [943, 302] width 444 height 20
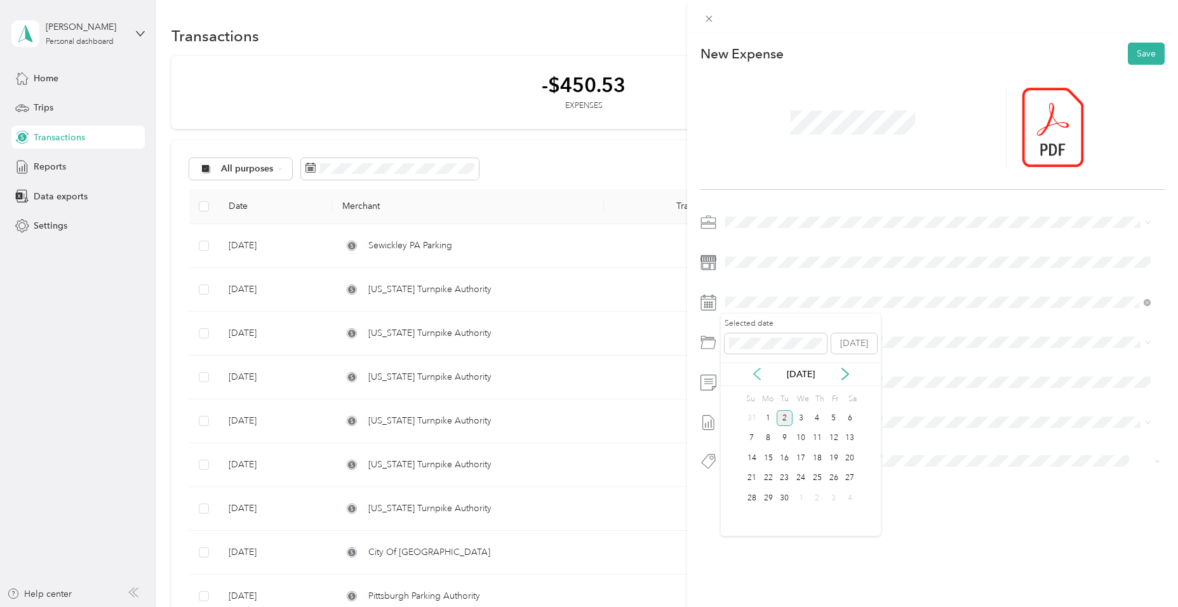
click at [757, 371] on icon at bounding box center [757, 373] width 6 height 11
click at [819, 459] on div "14" at bounding box center [817, 458] width 17 height 16
click at [778, 503] on div "Tolls" at bounding box center [953, 504] width 387 height 13
click at [1144, 51] on button "Save" at bounding box center [1146, 54] width 37 height 22
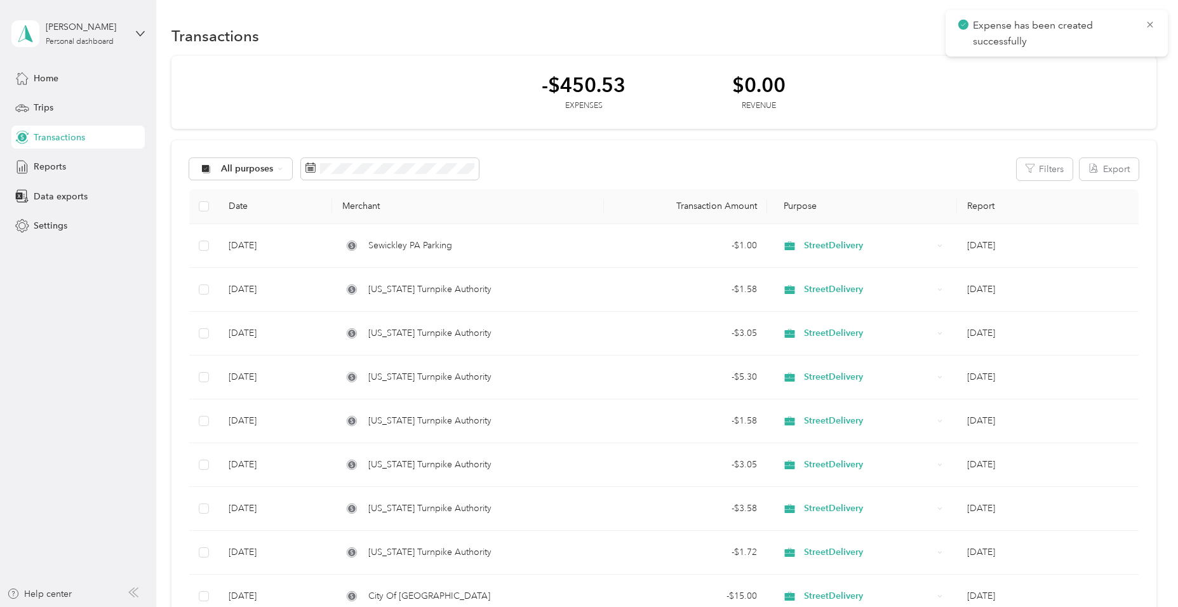
click at [1086, 93] on div "-$450.53 Expenses $0.00 Revenue" at bounding box center [663, 93] width 984 height 74
click at [1134, 32] on button "New" at bounding box center [1133, 36] width 47 height 22
click at [1138, 59] on span "Expense" at bounding box center [1127, 59] width 34 height 13
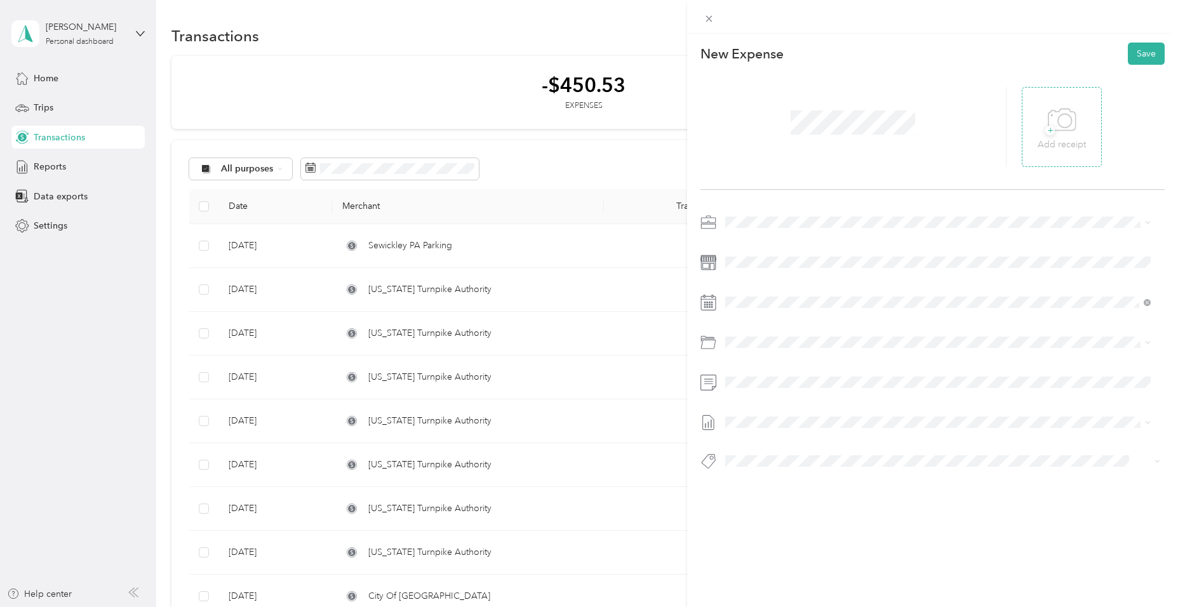
click at [1050, 130] on icon at bounding box center [1061, 120] width 27 height 22
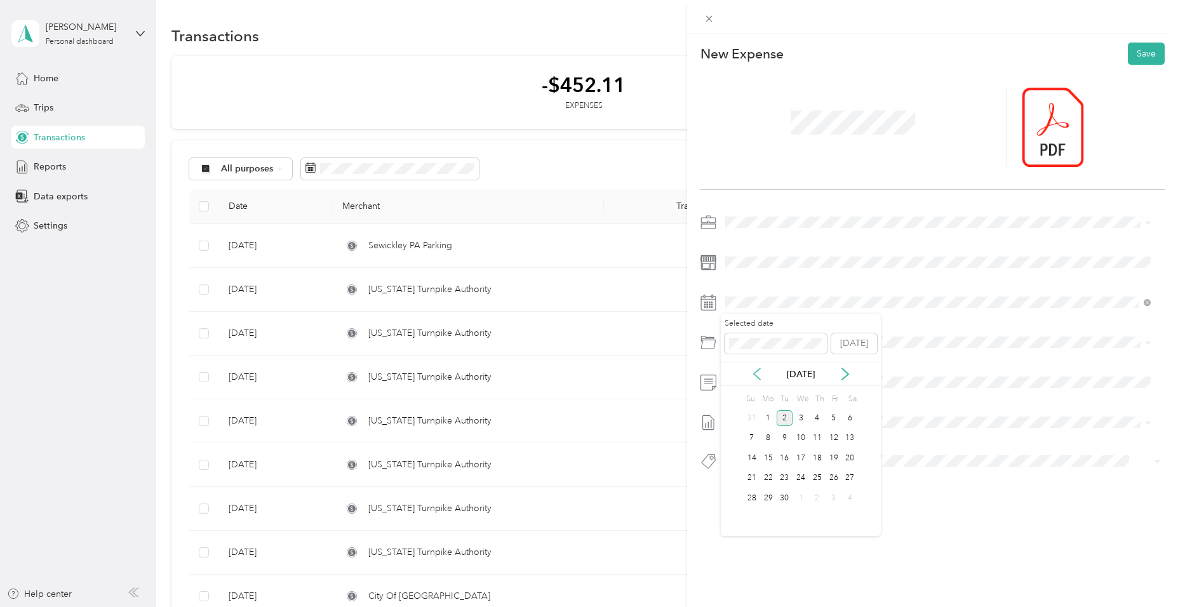
click at [754, 369] on icon at bounding box center [757, 374] width 13 height 13
click at [817, 457] on div "14" at bounding box center [817, 458] width 17 height 16
click at [775, 502] on span "Tolls" at bounding box center [769, 505] width 18 height 11
click at [1139, 51] on button "Save" at bounding box center [1146, 54] width 37 height 22
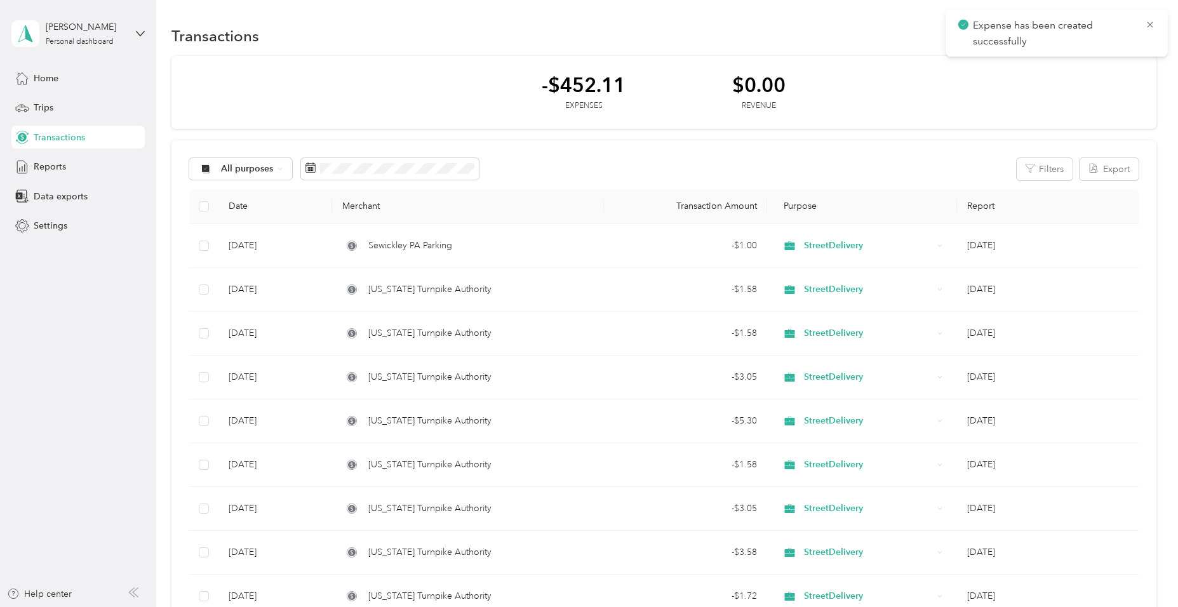
click at [1065, 85] on div "-$452.11 Expenses $0.00 Revenue" at bounding box center [663, 93] width 984 height 74
click at [1115, 79] on div "-$452.11 Expenses $0.00 Revenue" at bounding box center [663, 93] width 984 height 74
click at [1149, 22] on icon at bounding box center [1150, 24] width 10 height 11
click at [1126, 33] on button "New" at bounding box center [1133, 36] width 47 height 22
click at [1131, 60] on span "Expense" at bounding box center [1127, 59] width 34 height 13
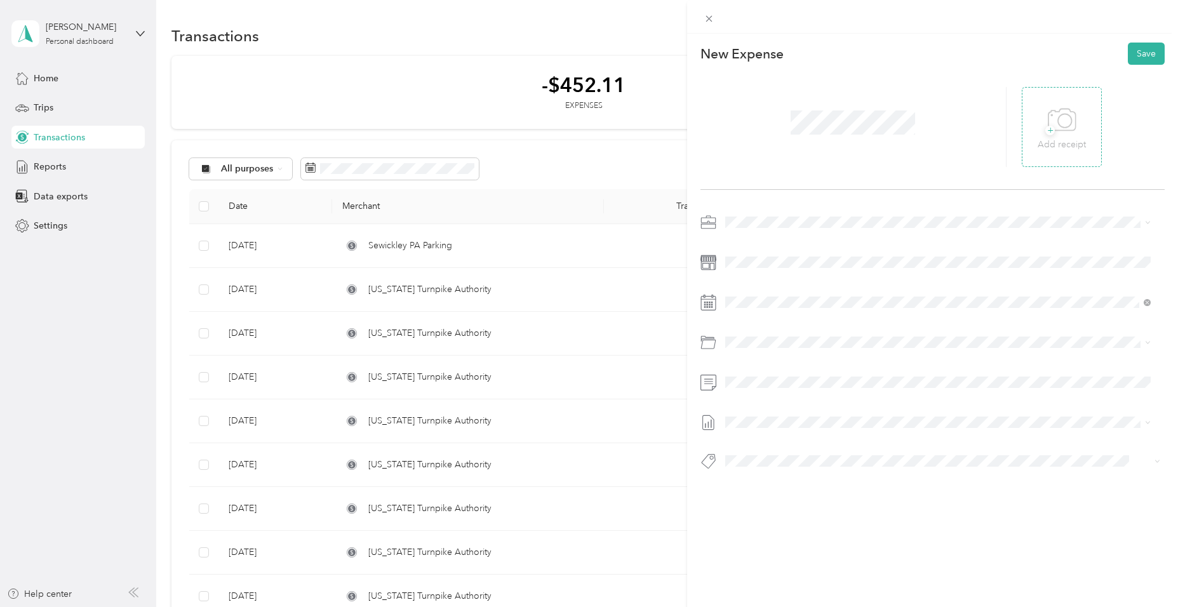
click at [1057, 120] on icon at bounding box center [1062, 120] width 29 height 35
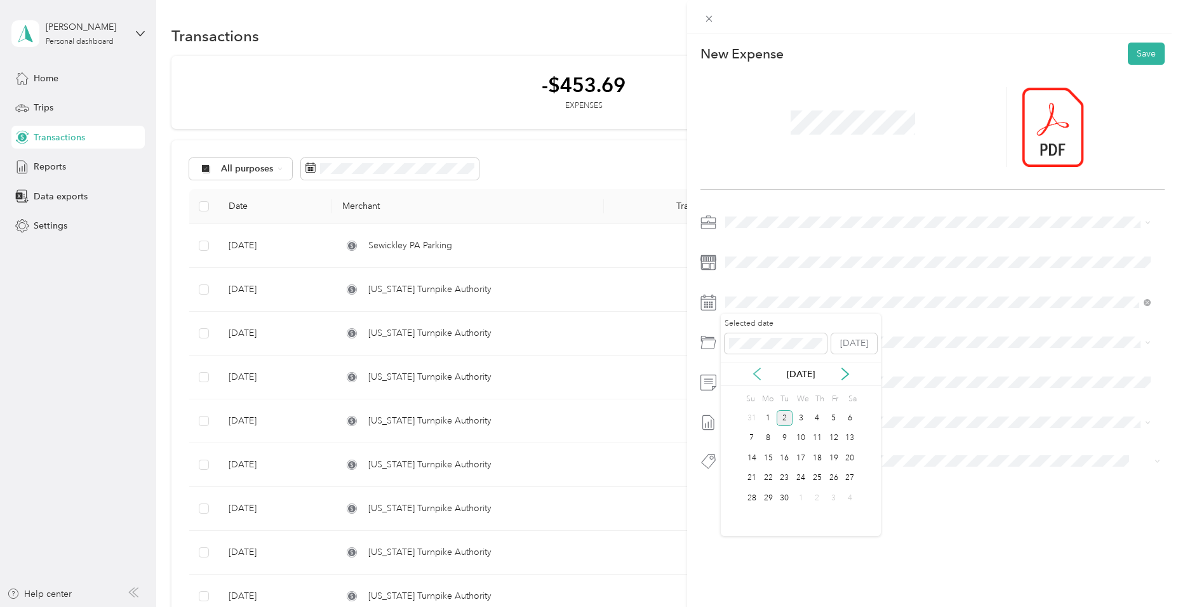
click at [757, 375] on icon at bounding box center [757, 374] width 13 height 13
click at [819, 458] on div "14" at bounding box center [817, 458] width 17 height 16
click at [783, 509] on div "Tolls" at bounding box center [953, 505] width 387 height 13
click at [1137, 53] on button "Save" at bounding box center [1146, 54] width 37 height 22
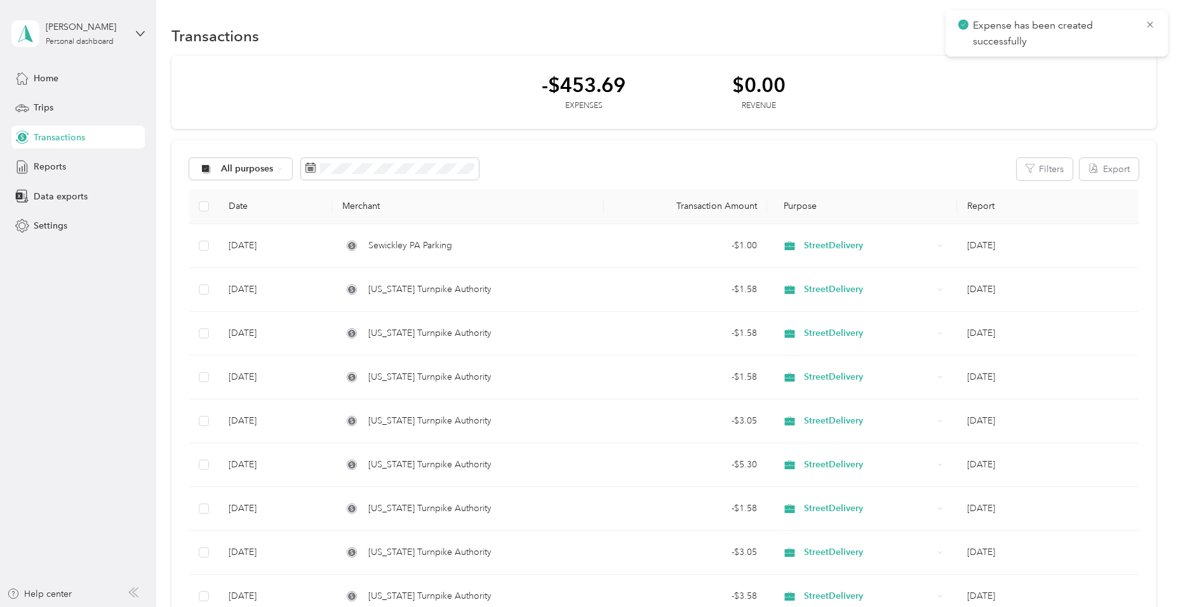
click at [1048, 93] on div "-$453.69 Expenses $0.00 Revenue" at bounding box center [663, 93] width 984 height 74
click at [1150, 23] on icon at bounding box center [1150, 24] width 10 height 11
click at [1132, 32] on button "New" at bounding box center [1133, 36] width 47 height 22
click at [1127, 62] on span "Expense" at bounding box center [1127, 59] width 34 height 13
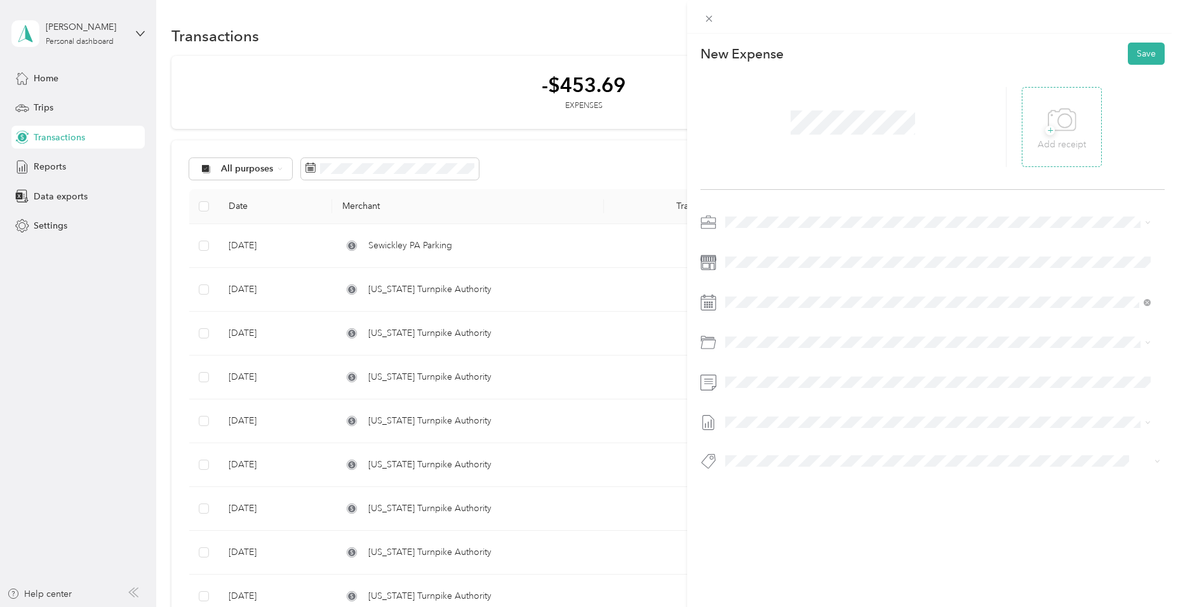
click at [1055, 123] on icon at bounding box center [1062, 120] width 29 height 35
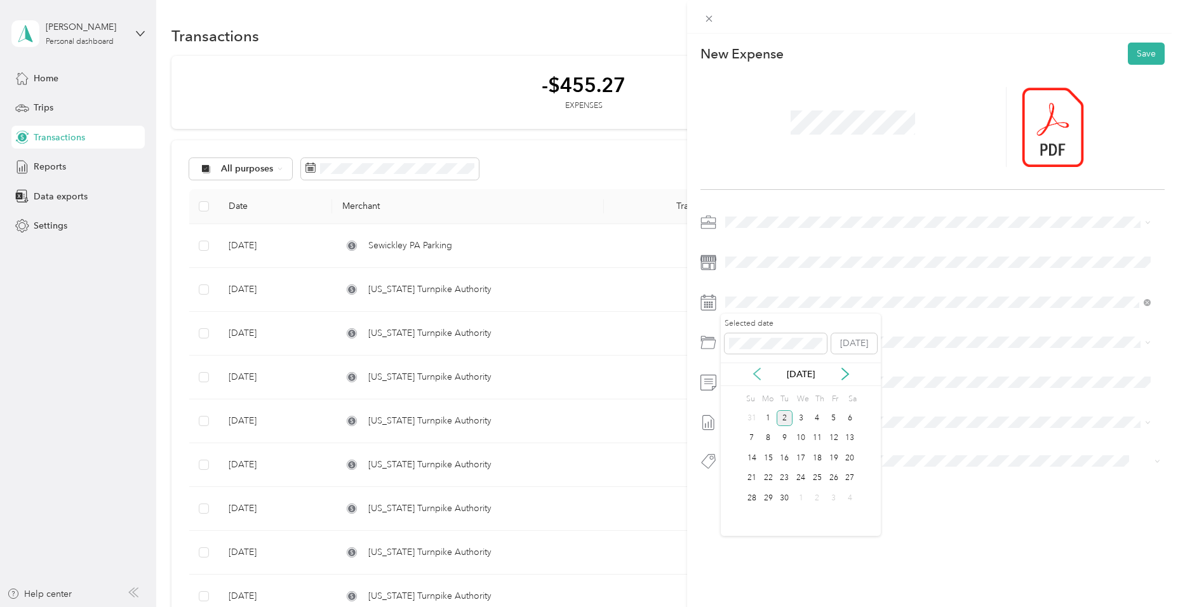
click at [756, 371] on icon at bounding box center [757, 373] width 6 height 11
click at [815, 459] on div "14" at bounding box center [817, 458] width 17 height 16
click at [784, 505] on div "Tolls" at bounding box center [953, 505] width 387 height 13
click at [1140, 54] on button "Save" at bounding box center [1146, 54] width 37 height 22
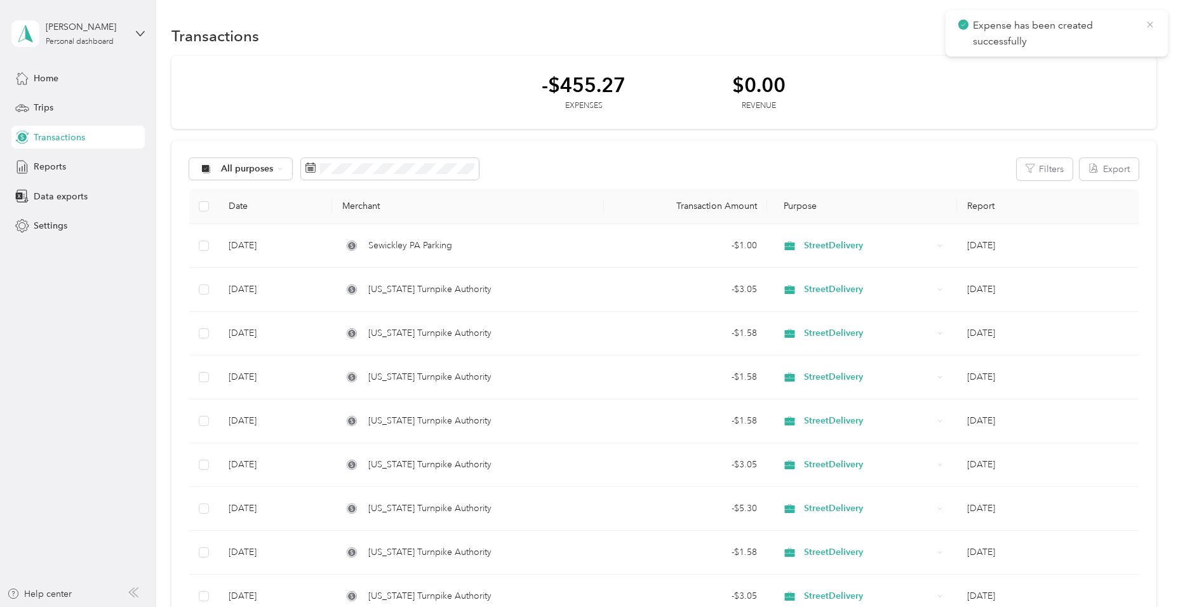
click at [1147, 23] on icon at bounding box center [1150, 24] width 10 height 11
click at [1126, 34] on button "New" at bounding box center [1133, 36] width 47 height 22
click at [1131, 60] on span "Expense" at bounding box center [1127, 59] width 34 height 13
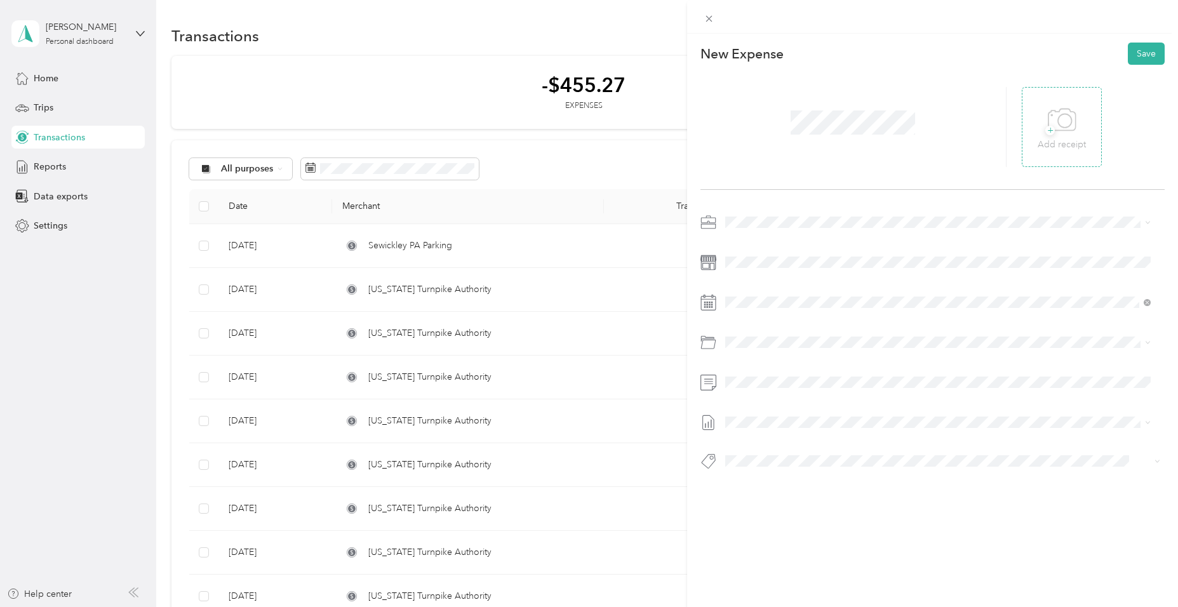
click at [1050, 114] on icon at bounding box center [1062, 120] width 29 height 35
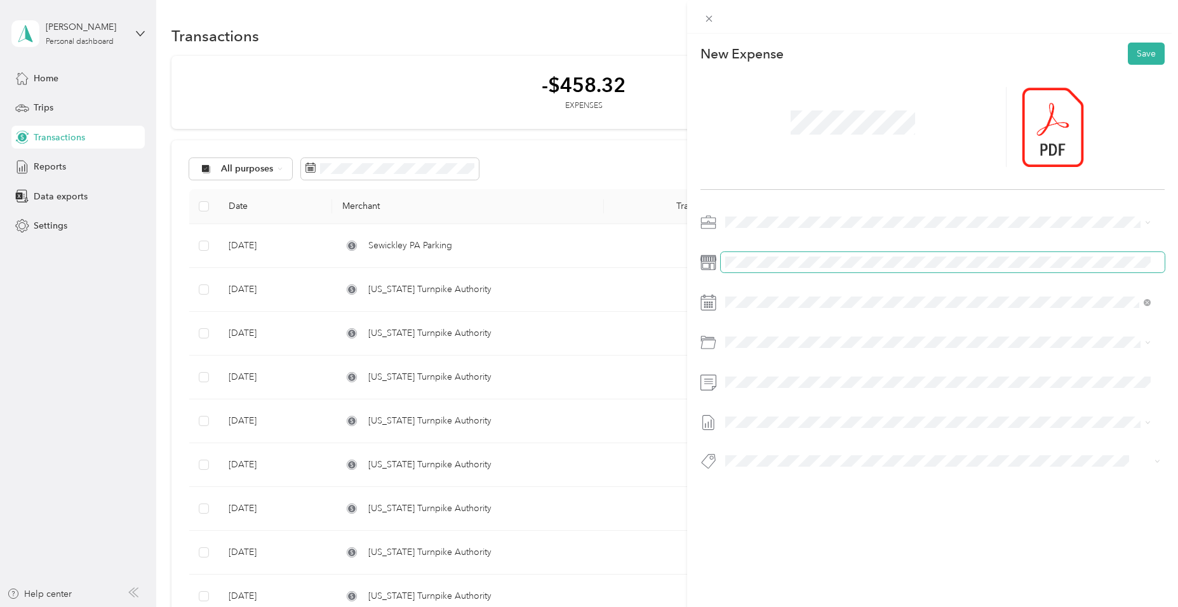
click at [844, 255] on span at bounding box center [943, 262] width 444 height 20
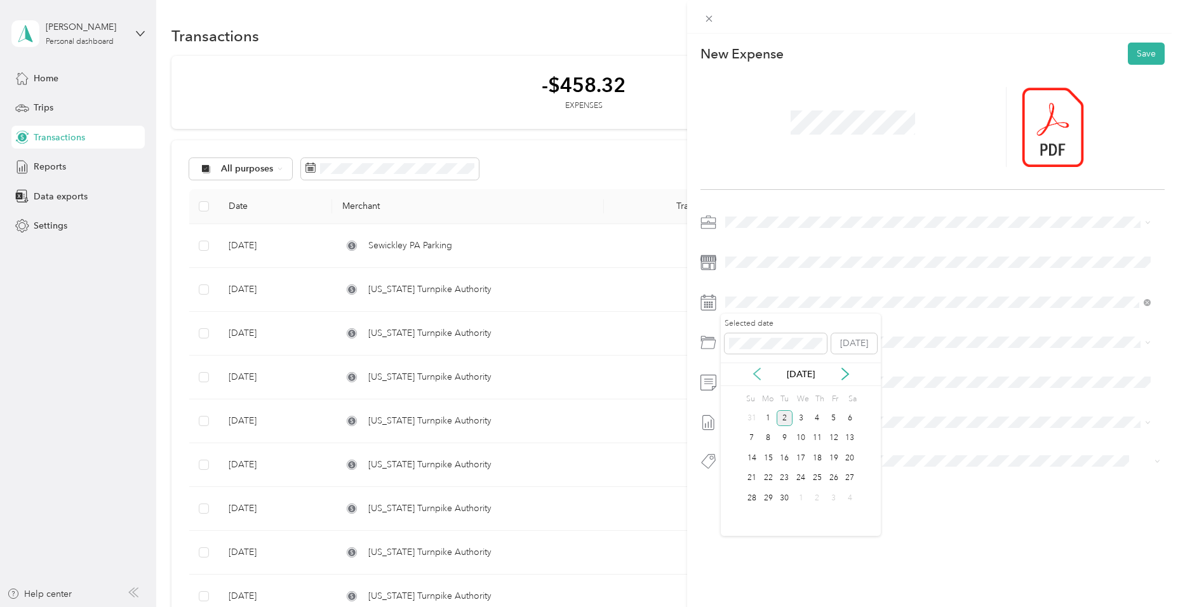
click at [756, 371] on icon at bounding box center [757, 373] width 6 height 11
click at [789, 477] on div "19" at bounding box center [785, 479] width 17 height 16
click at [766, 509] on div "Tolls" at bounding box center [953, 505] width 387 height 13
click at [1138, 52] on button "Save" at bounding box center [1146, 54] width 37 height 22
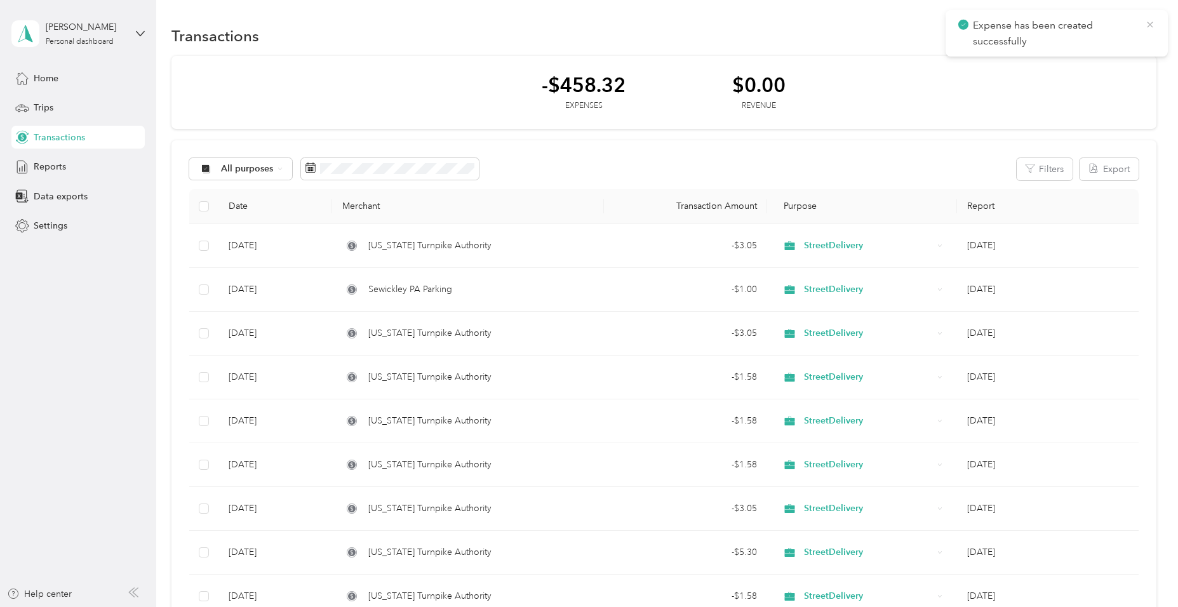
click at [1155, 25] on icon at bounding box center [1150, 24] width 10 height 11
click at [1128, 33] on button "New" at bounding box center [1133, 36] width 47 height 22
click at [1126, 62] on span "Expense" at bounding box center [1127, 59] width 34 height 13
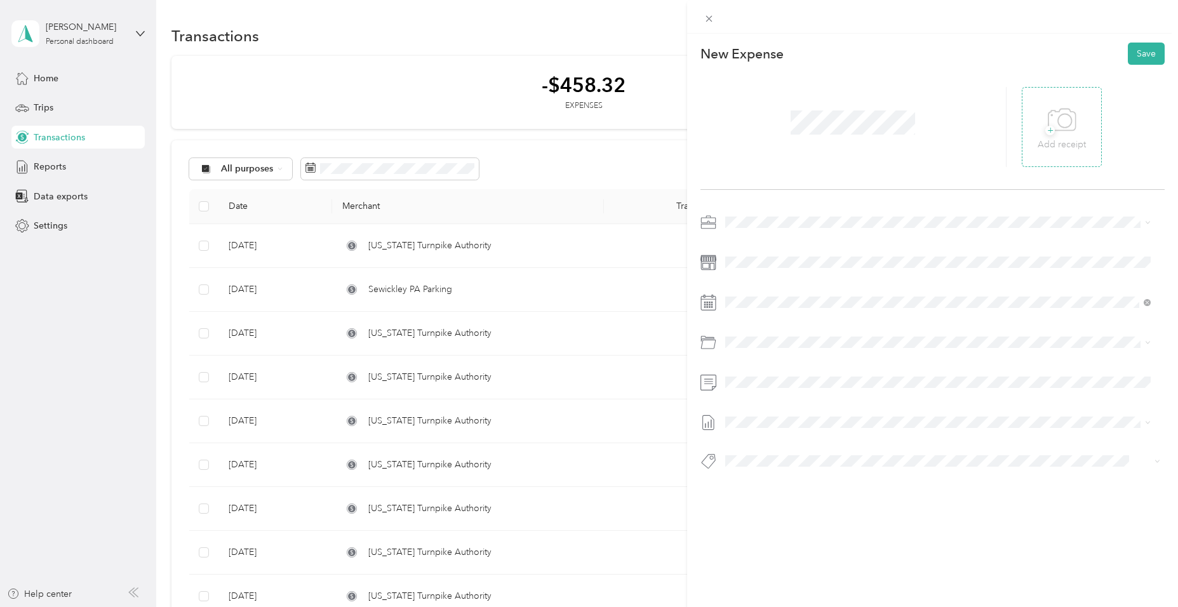
click at [1057, 124] on icon at bounding box center [1062, 120] width 29 height 35
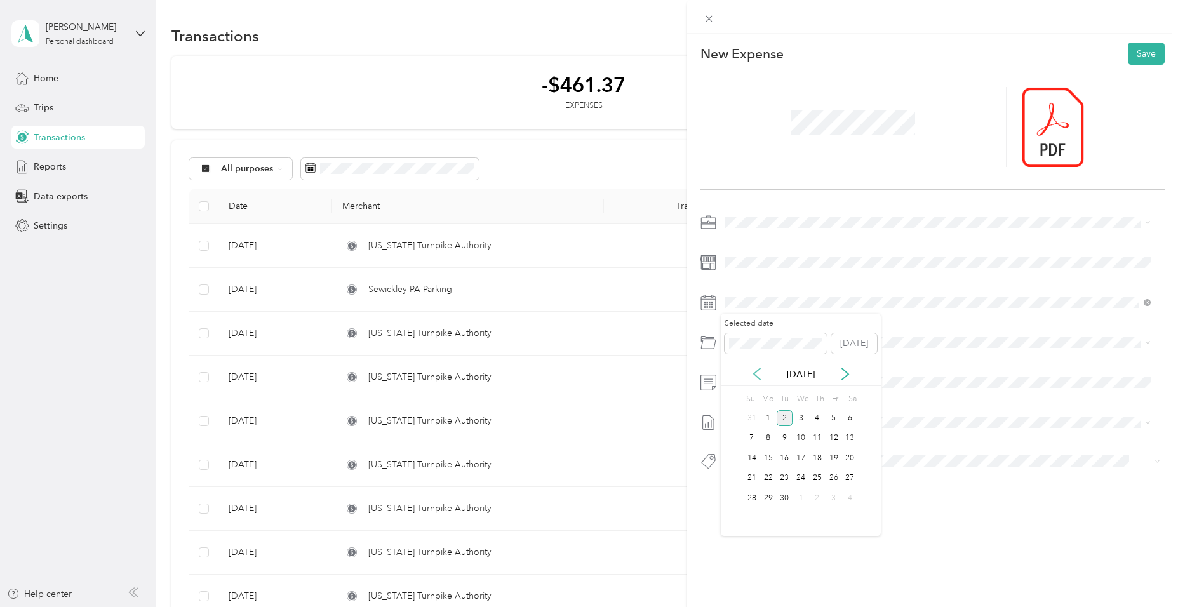
click at [759, 370] on icon at bounding box center [757, 374] width 13 height 13
click at [786, 477] on div "19" at bounding box center [785, 479] width 17 height 16
click at [788, 507] on div "Tolls" at bounding box center [953, 505] width 387 height 13
click at [1143, 51] on button "Save" at bounding box center [1146, 54] width 37 height 22
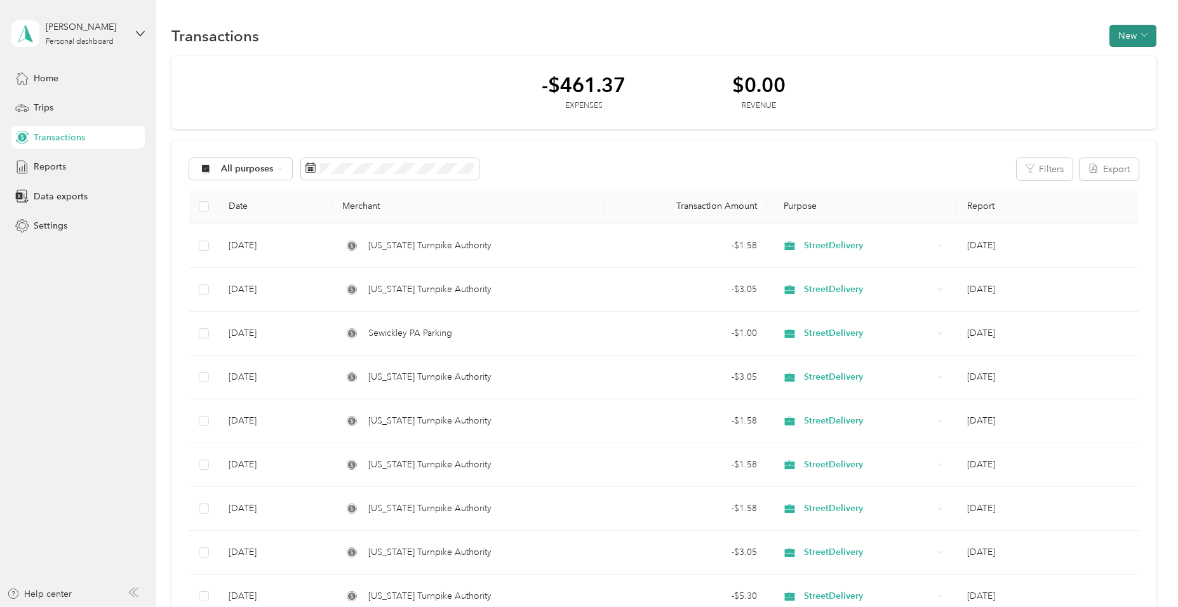
click at [1141, 36] on icon "button" at bounding box center [1144, 35] width 6 height 3
click at [1120, 62] on span "Expense" at bounding box center [1127, 59] width 34 height 13
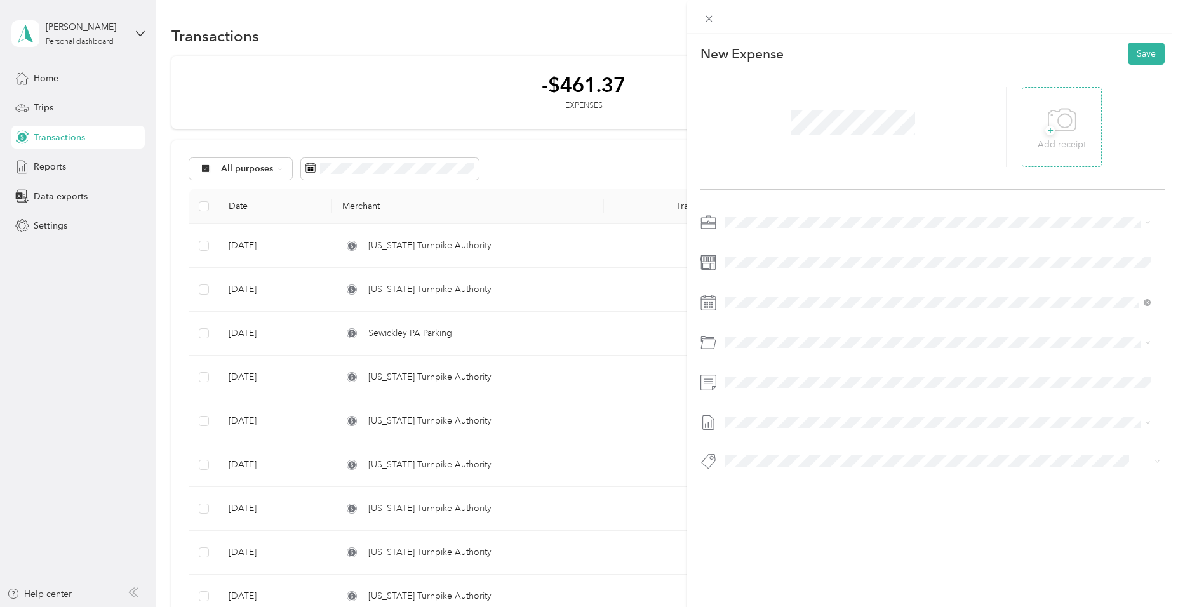
click at [1065, 121] on icon at bounding box center [1064, 120] width 13 height 13
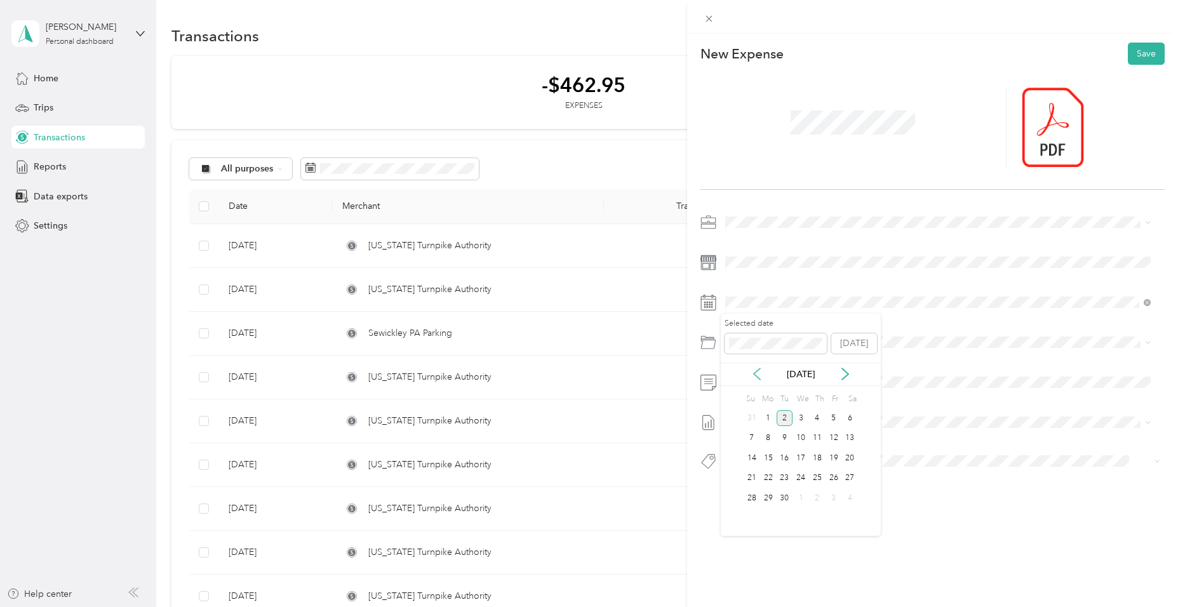
click at [756, 375] on icon at bounding box center [757, 373] width 6 height 11
click at [802, 478] on div "20" at bounding box center [801, 479] width 17 height 16
click at [779, 506] on div "Tolls" at bounding box center [953, 505] width 387 height 13
click at [1128, 54] on button "Save" at bounding box center [1146, 54] width 37 height 22
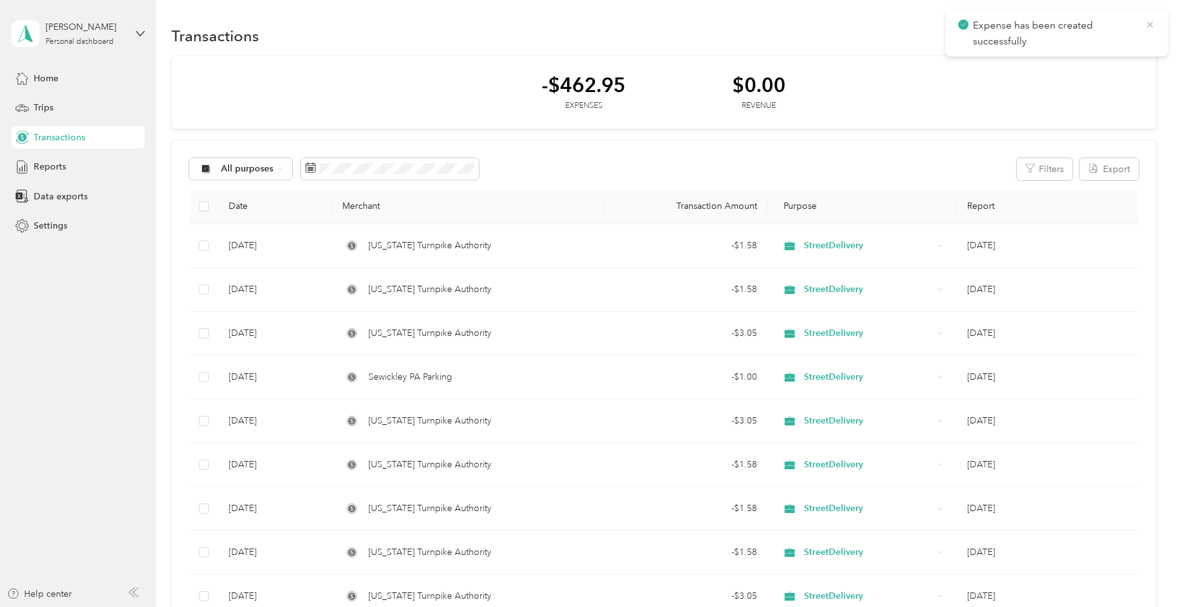
click at [1146, 23] on icon at bounding box center [1150, 24] width 10 height 11
click at [1127, 29] on button "New" at bounding box center [1133, 36] width 47 height 22
click at [1120, 57] on span "Expense" at bounding box center [1127, 59] width 34 height 13
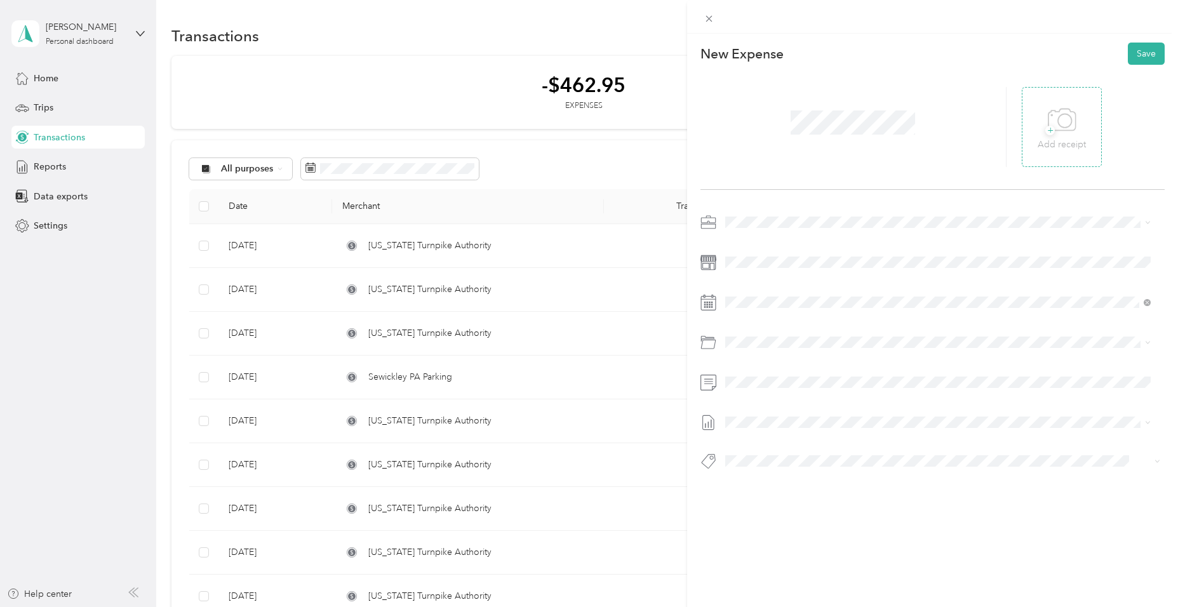
click at [1057, 121] on icon at bounding box center [1062, 120] width 29 height 35
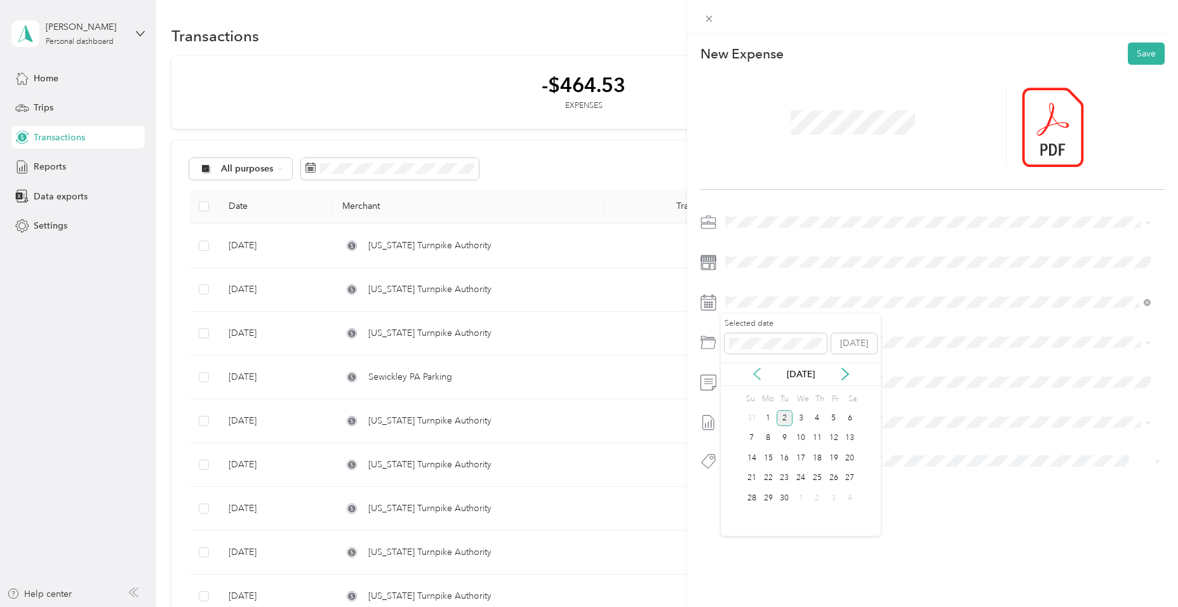
click at [756, 374] on icon at bounding box center [757, 374] width 13 height 13
click at [801, 478] on div "20" at bounding box center [801, 479] width 17 height 16
click at [785, 506] on div "Tolls" at bounding box center [953, 505] width 387 height 13
click at [1140, 50] on button "Save" at bounding box center [1146, 54] width 37 height 22
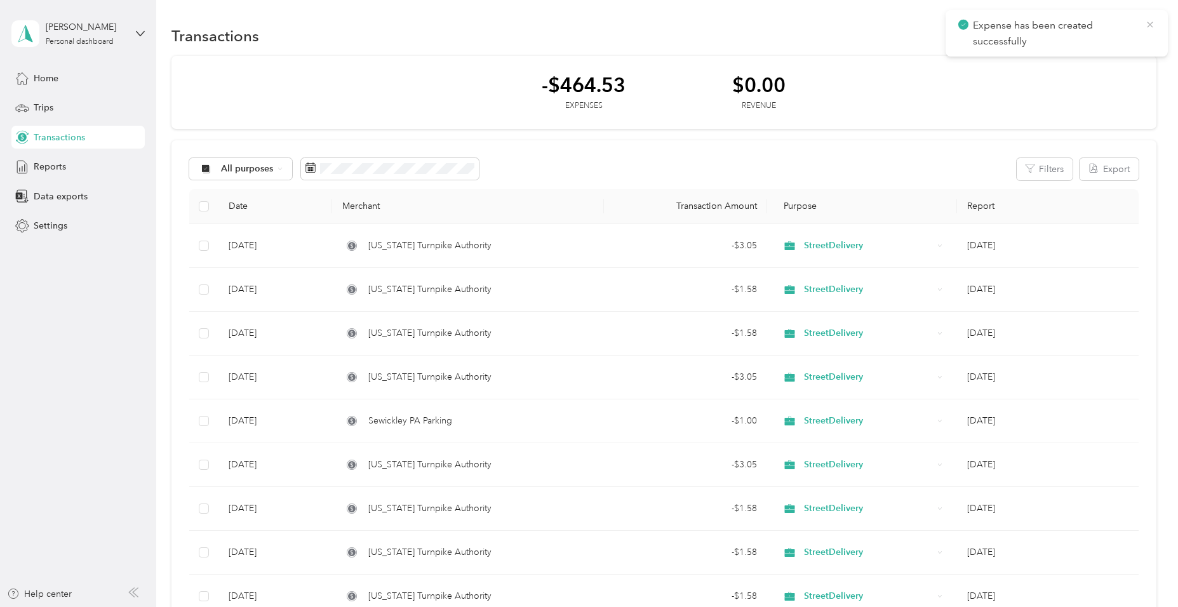
click at [1151, 25] on icon at bounding box center [1150, 24] width 10 height 11
click at [1131, 30] on button "New" at bounding box center [1133, 36] width 47 height 22
click at [1121, 60] on span "Expense" at bounding box center [1127, 59] width 34 height 13
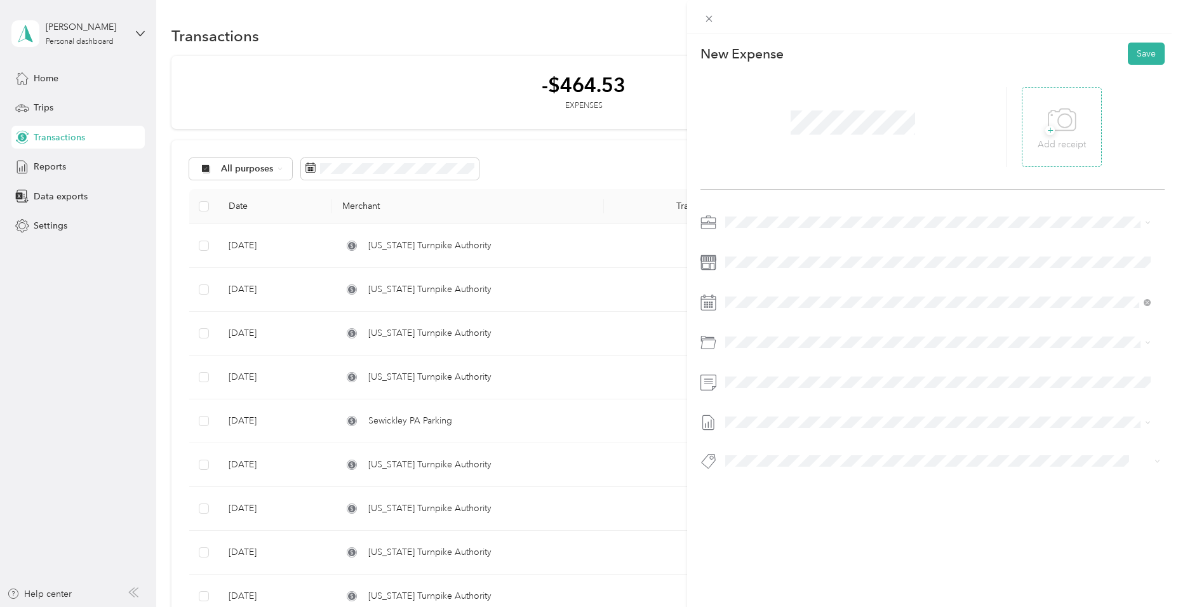
click at [1058, 122] on icon at bounding box center [1064, 120] width 13 height 13
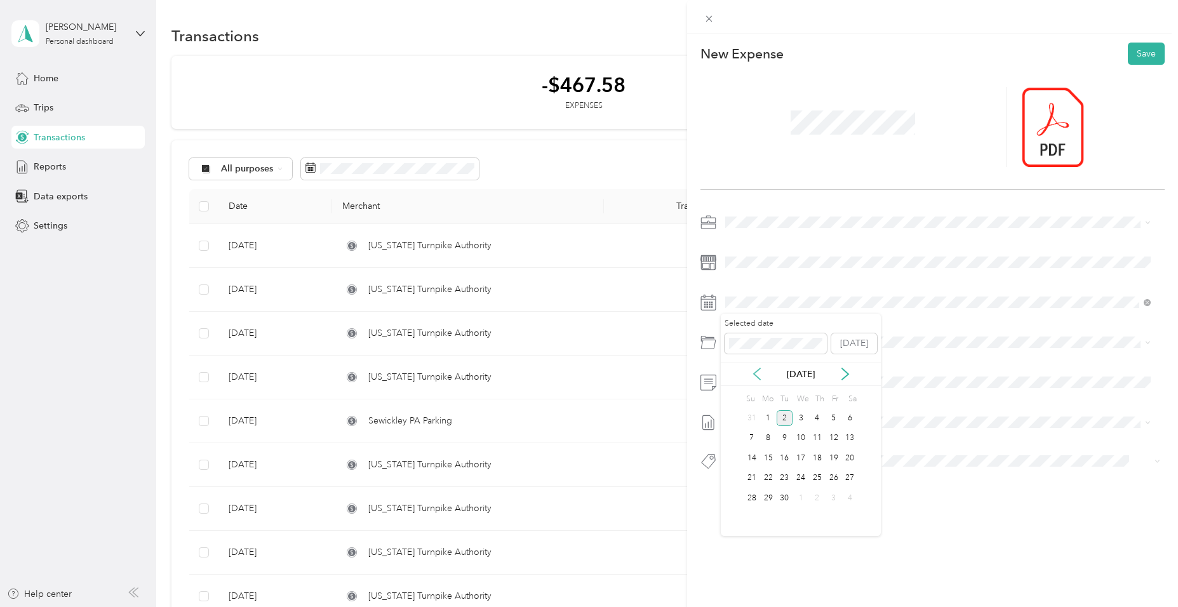
click at [760, 372] on icon at bounding box center [757, 374] width 13 height 13
click at [835, 477] on div "22" at bounding box center [834, 479] width 17 height 16
click at [787, 506] on div "Tolls" at bounding box center [953, 505] width 387 height 13
click at [1132, 52] on button "Save" at bounding box center [1146, 54] width 37 height 22
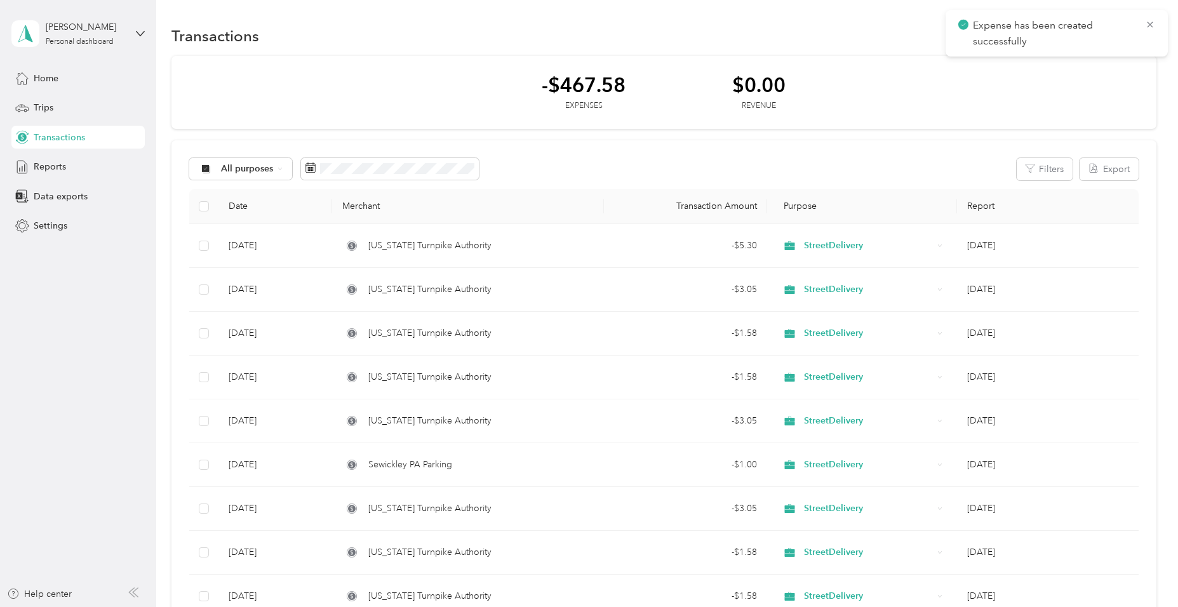
click at [1157, 23] on div "Expense has been created successfully" at bounding box center [1057, 33] width 222 height 46
click at [1147, 23] on icon at bounding box center [1150, 24] width 10 height 11
click at [1132, 34] on button "New" at bounding box center [1133, 36] width 47 height 22
click at [1132, 57] on span "Expense" at bounding box center [1127, 59] width 34 height 13
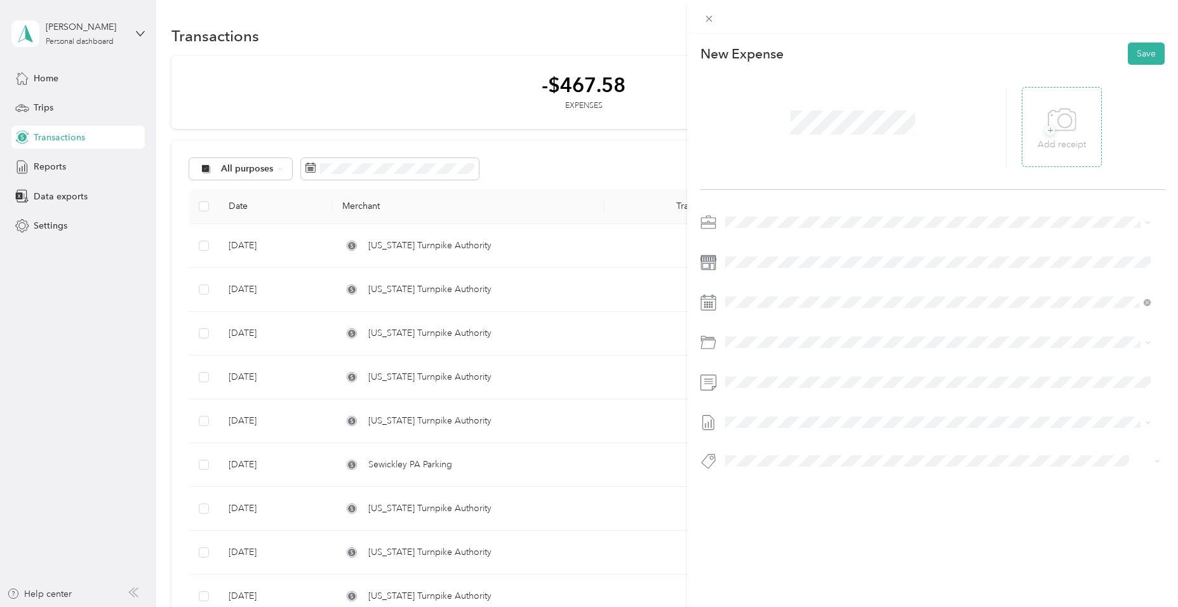
click at [1059, 126] on icon at bounding box center [1062, 120] width 29 height 35
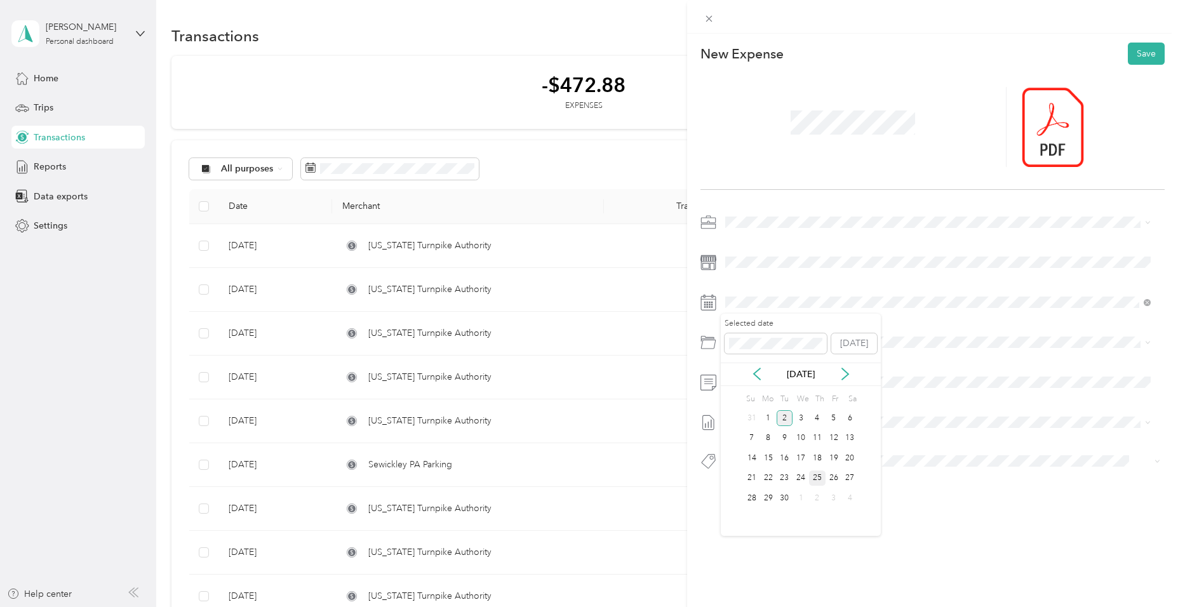
click at [814, 477] on div "25" at bounding box center [817, 479] width 17 height 16
click at [758, 369] on icon at bounding box center [757, 374] width 13 height 13
click at [767, 497] on div "25" at bounding box center [768, 498] width 17 height 16
click at [784, 512] on li "Tolls" at bounding box center [938, 506] width 434 height 23
click at [1143, 50] on button "Save" at bounding box center [1146, 54] width 37 height 22
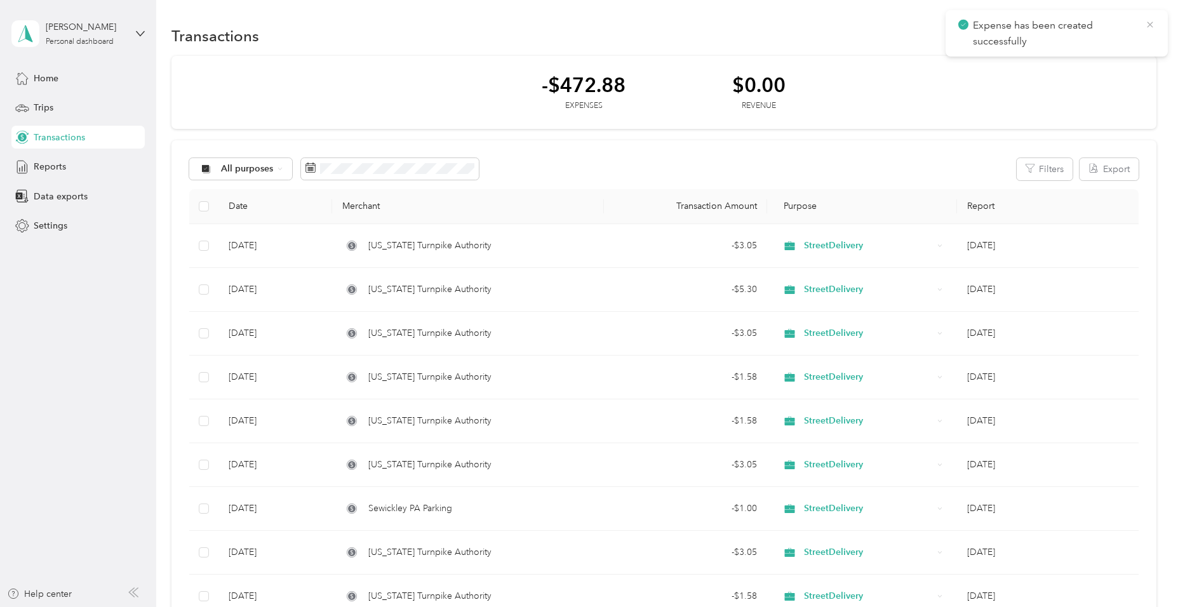
click at [1149, 21] on icon at bounding box center [1150, 24] width 10 height 11
click at [1130, 33] on button "New" at bounding box center [1133, 36] width 47 height 22
click at [1123, 59] on span "Expense" at bounding box center [1127, 59] width 34 height 13
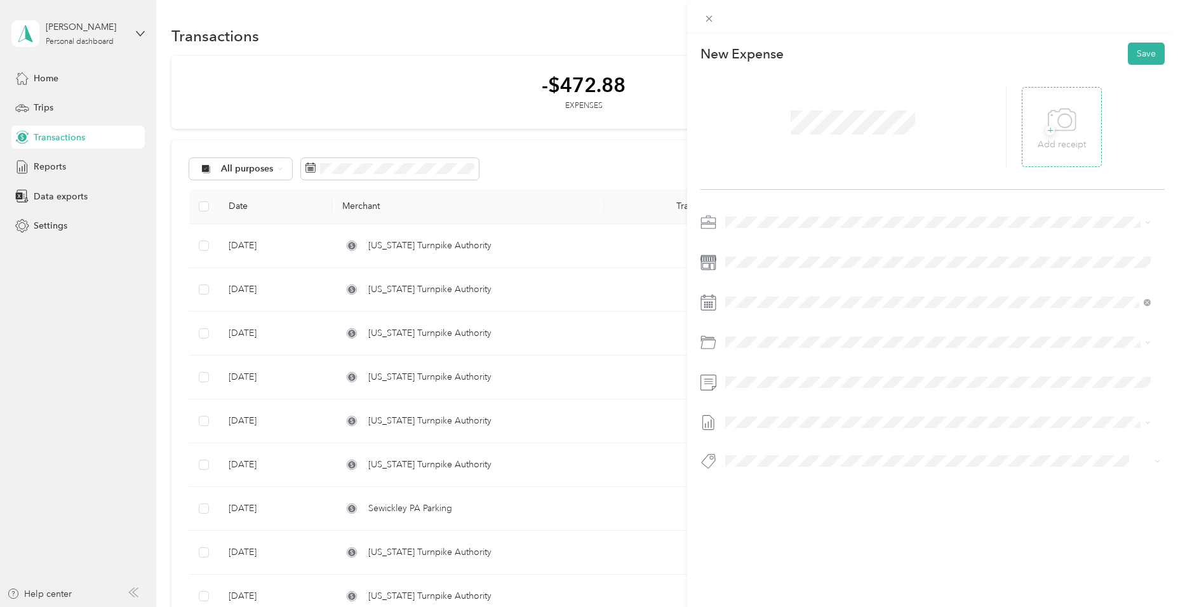
click at [1062, 123] on icon at bounding box center [1062, 120] width 29 height 35
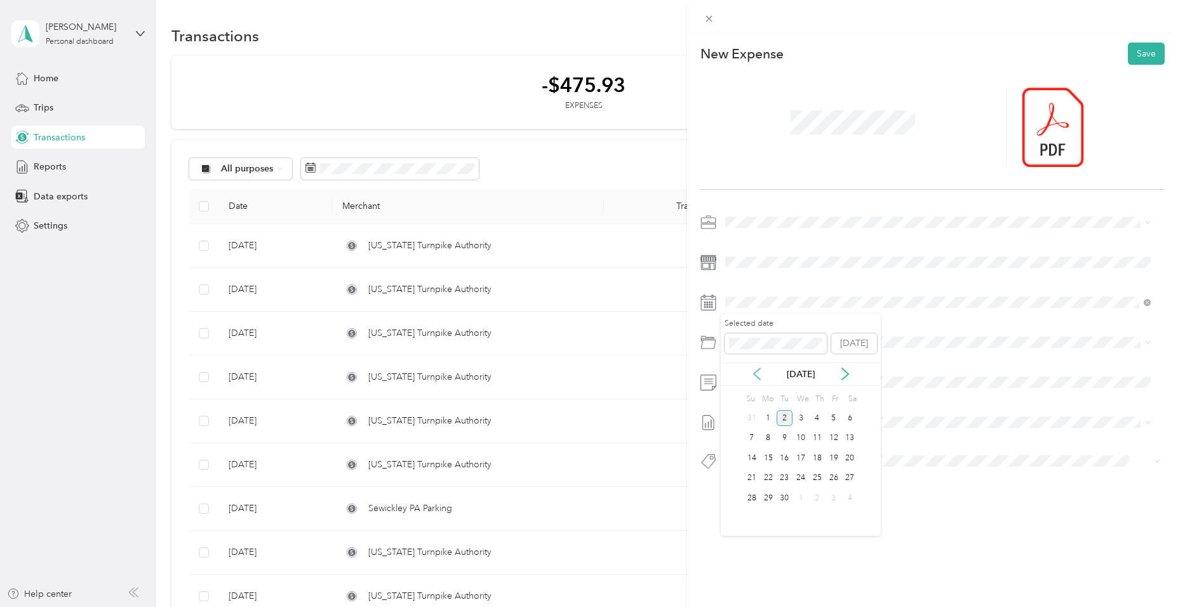
click at [755, 373] on icon at bounding box center [757, 373] width 6 height 11
click at [772, 498] on div "25" at bounding box center [768, 498] width 17 height 16
click at [791, 503] on div "Tolls" at bounding box center [953, 505] width 387 height 13
click at [1138, 52] on button "Save" at bounding box center [1146, 54] width 37 height 22
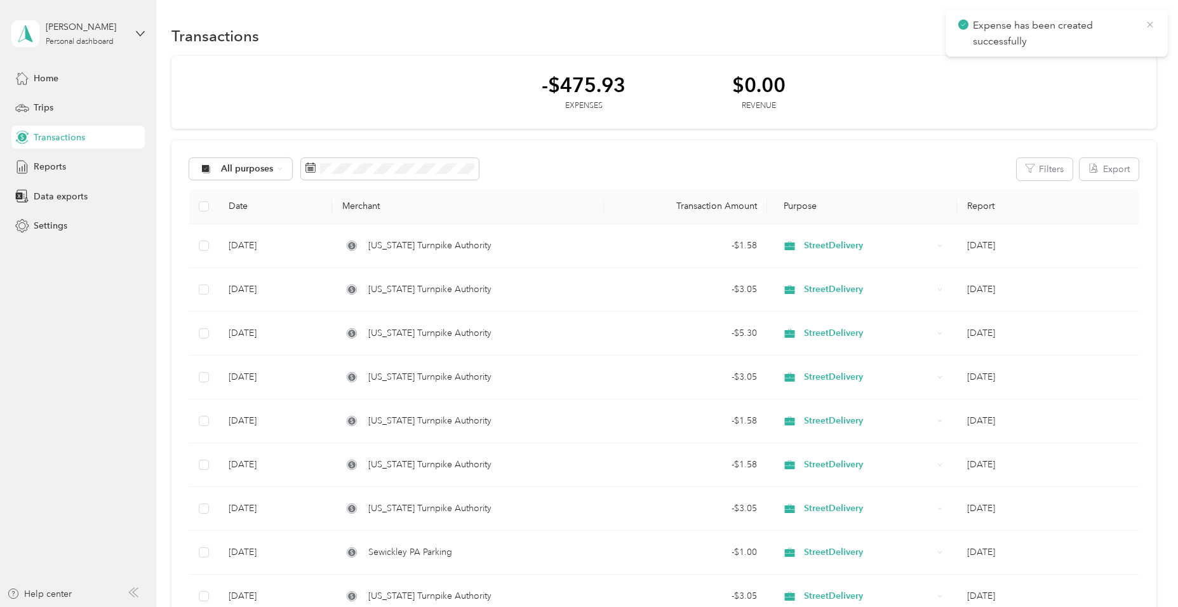
click at [1147, 22] on icon at bounding box center [1150, 24] width 10 height 11
click at [1141, 32] on icon "button" at bounding box center [1144, 35] width 6 height 6
click at [1135, 60] on span "Expense" at bounding box center [1127, 59] width 34 height 13
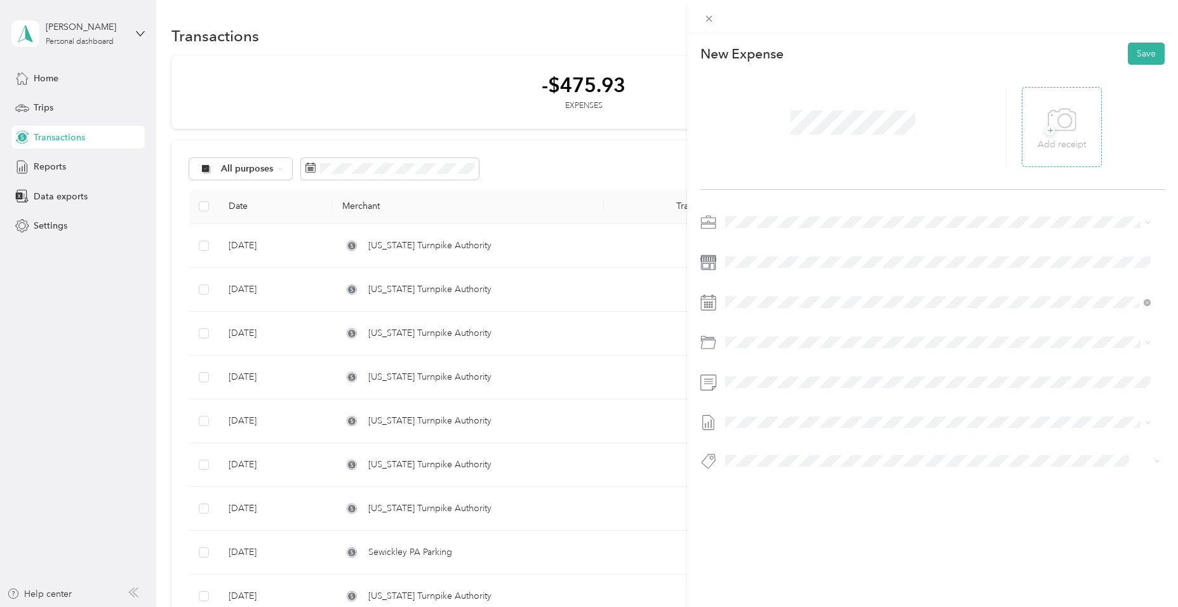
click at [1048, 112] on icon at bounding box center [1062, 120] width 29 height 35
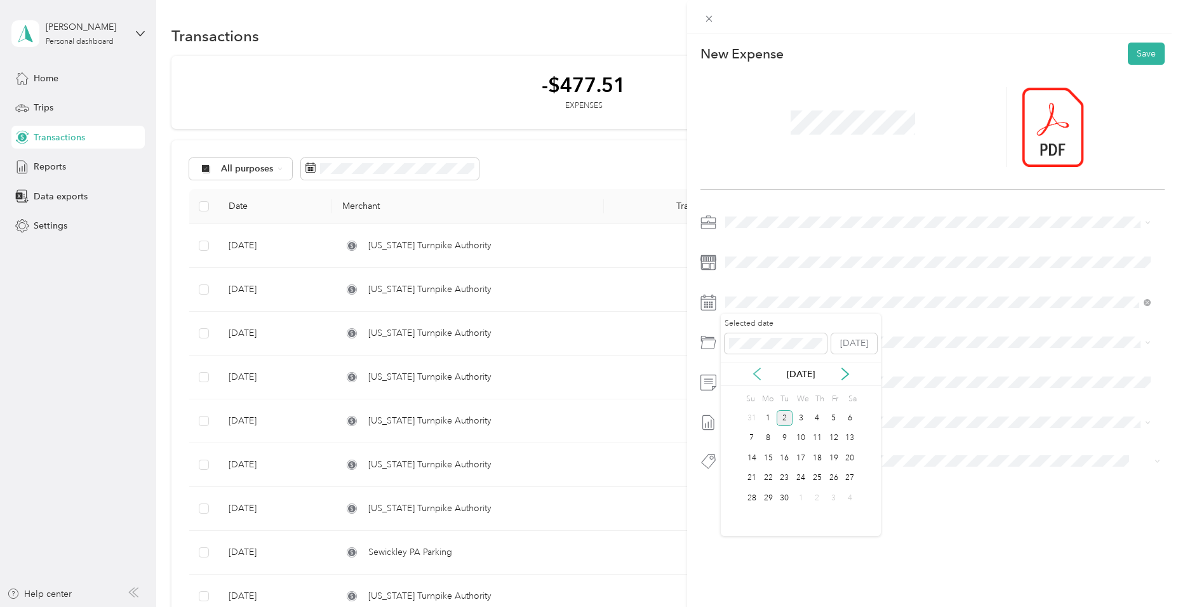
click at [756, 375] on icon at bounding box center [757, 374] width 13 height 13
click at [844, 373] on icon at bounding box center [845, 374] width 13 height 13
click at [769, 499] on div "25" at bounding box center [768, 498] width 17 height 16
click at [782, 504] on div "Tolls" at bounding box center [953, 505] width 387 height 13
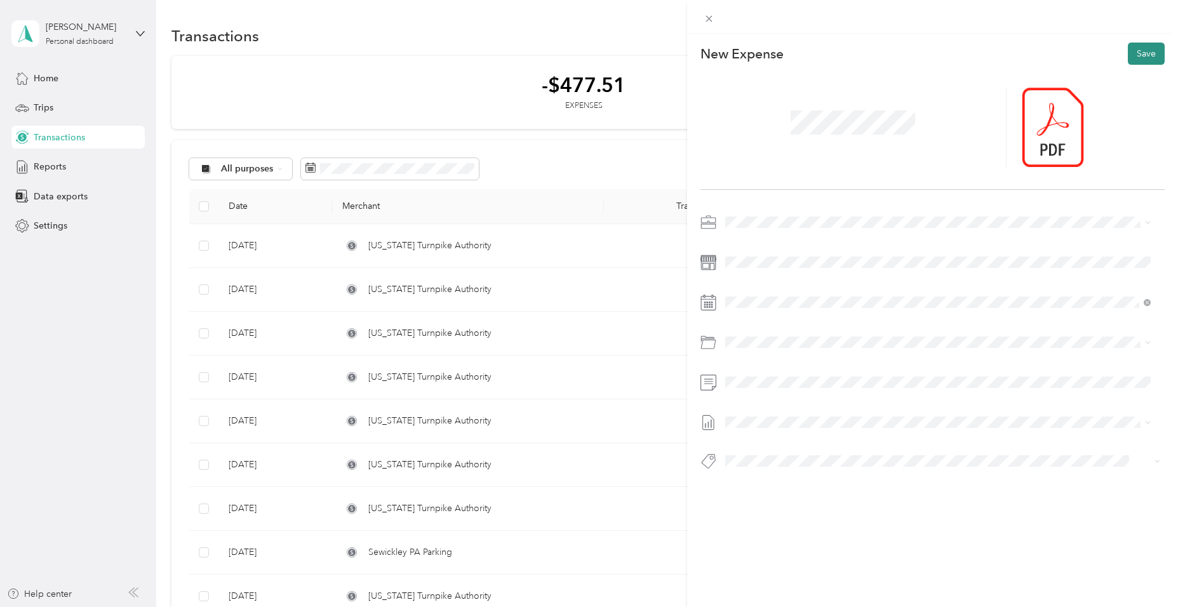
click at [1141, 50] on button "Save" at bounding box center [1146, 54] width 37 height 22
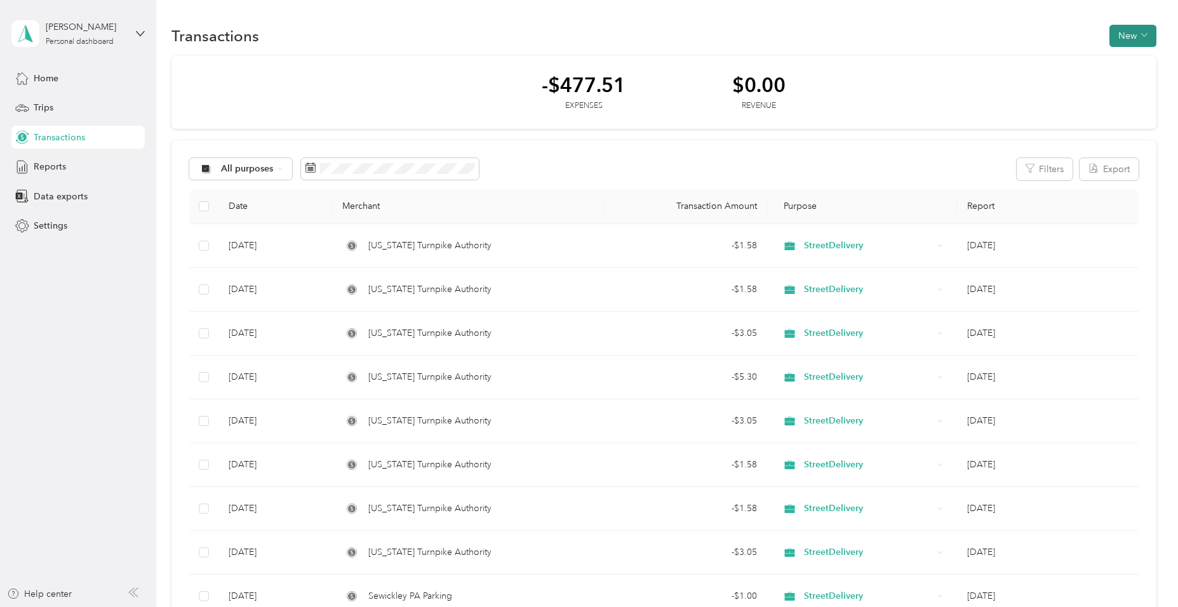
click at [1134, 30] on button "New" at bounding box center [1133, 36] width 47 height 22
click at [1127, 61] on span "Expense" at bounding box center [1127, 59] width 34 height 13
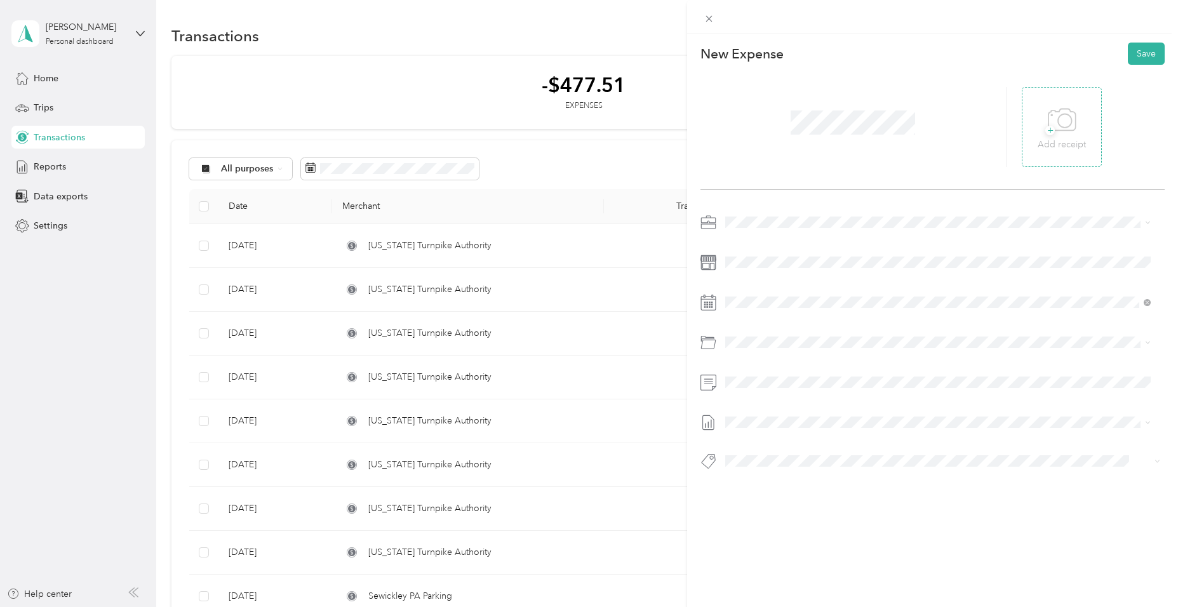
click at [1063, 116] on icon at bounding box center [1062, 120] width 29 height 35
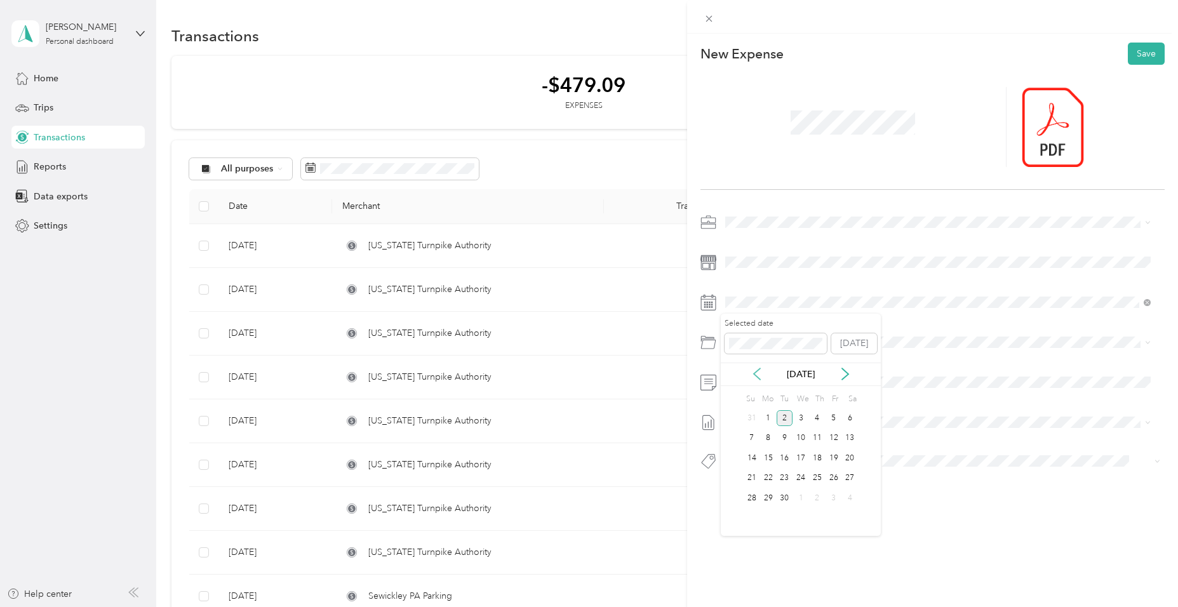
click at [755, 373] on icon at bounding box center [757, 373] width 6 height 11
click at [768, 497] on div "25" at bounding box center [768, 498] width 17 height 16
click at [789, 504] on div "Tolls" at bounding box center [953, 503] width 387 height 13
click at [1140, 49] on button "Save" at bounding box center [1146, 54] width 37 height 22
